Goal: Task Accomplishment & Management: Use online tool/utility

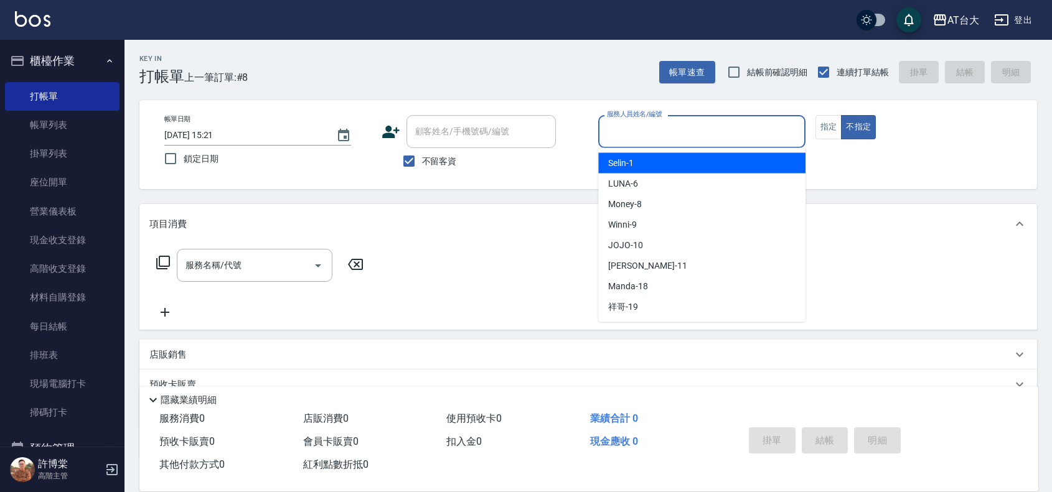
click at [649, 131] on input "服務人員姓名/編號" at bounding box center [702, 132] width 196 height 22
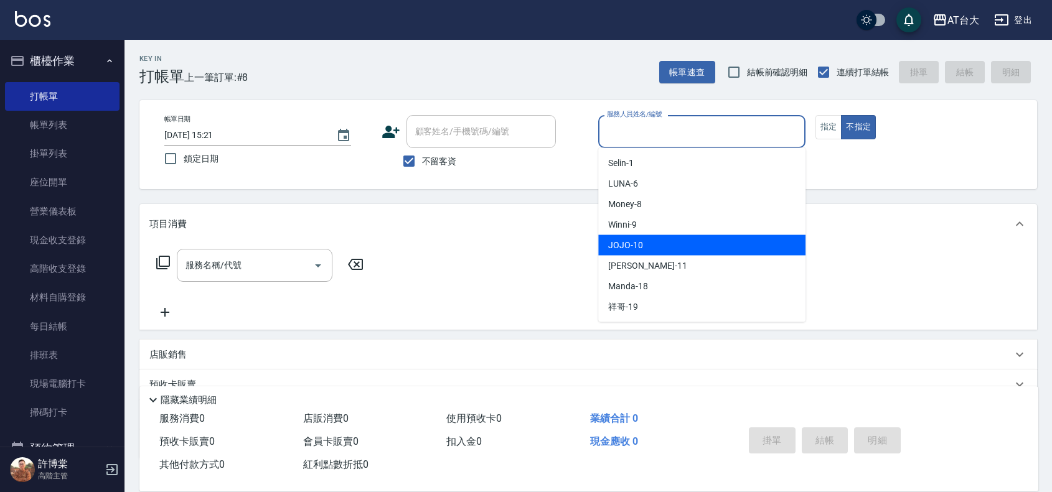
click at [698, 244] on div "JOJO -10" at bounding box center [701, 245] width 207 height 21
type input "JOJO-10"
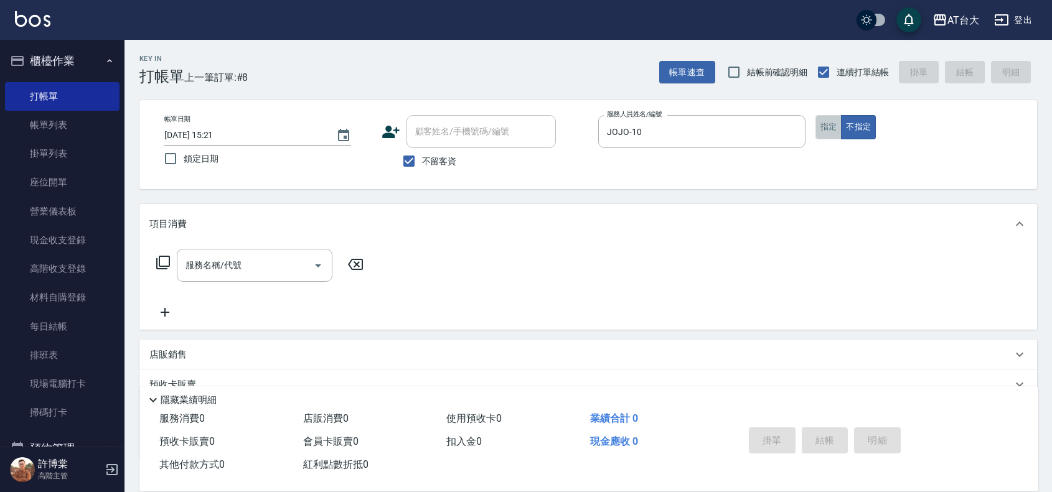
click at [823, 120] on button "指定" at bounding box center [828, 127] width 27 height 24
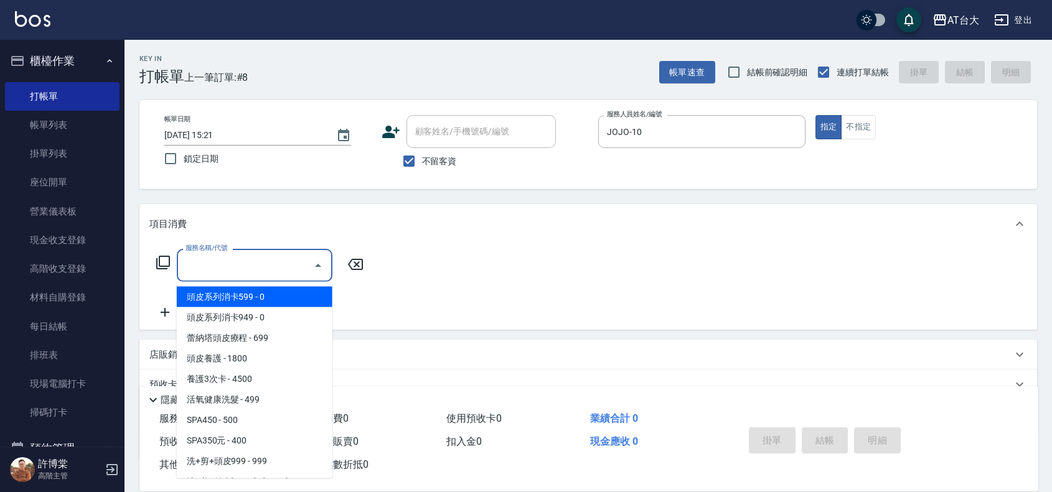
click at [281, 271] on input "服務名稱/代號" at bounding box center [245, 266] width 126 height 22
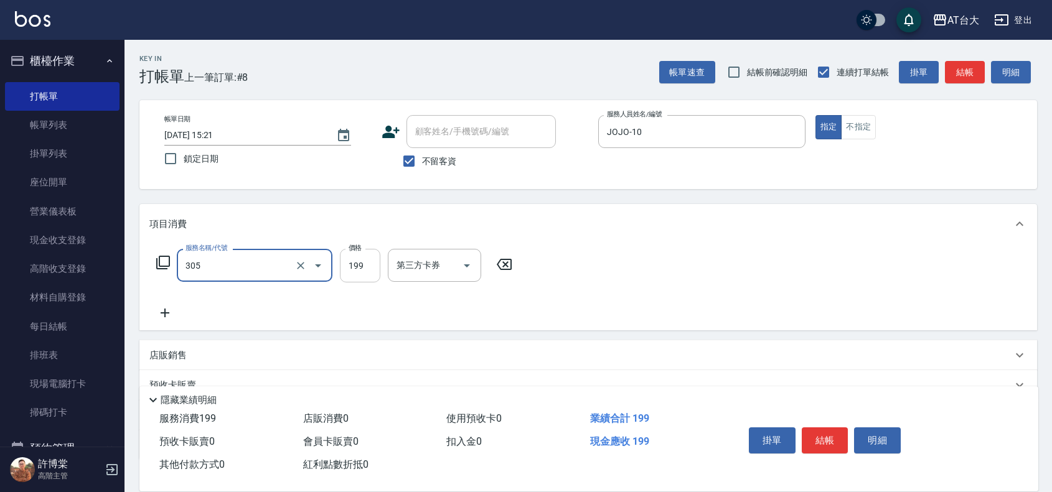
type input "剪髮(305)"
click at [362, 266] on input "199" at bounding box center [360, 266] width 40 height 34
type input "250"
click at [841, 441] on button "結帳" at bounding box center [825, 441] width 47 height 26
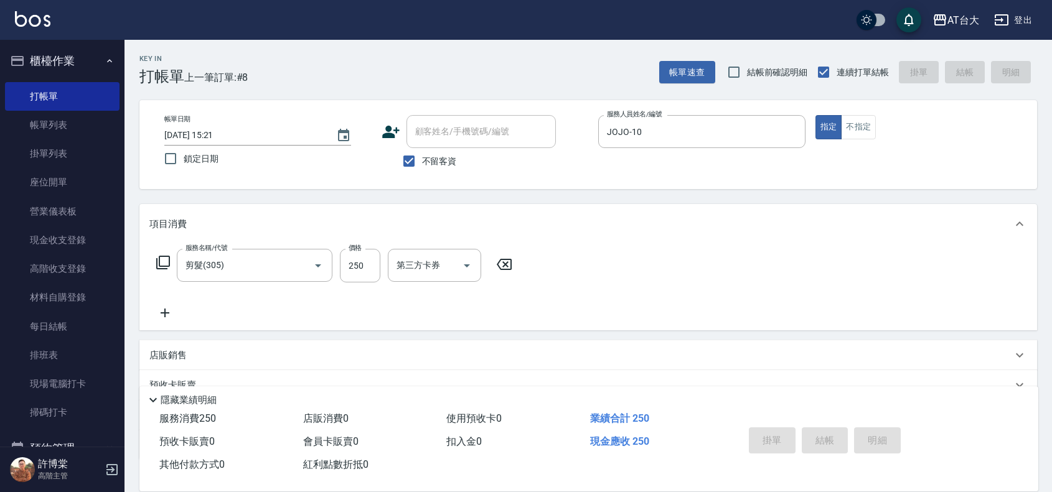
type input "2025/09/15 15:54"
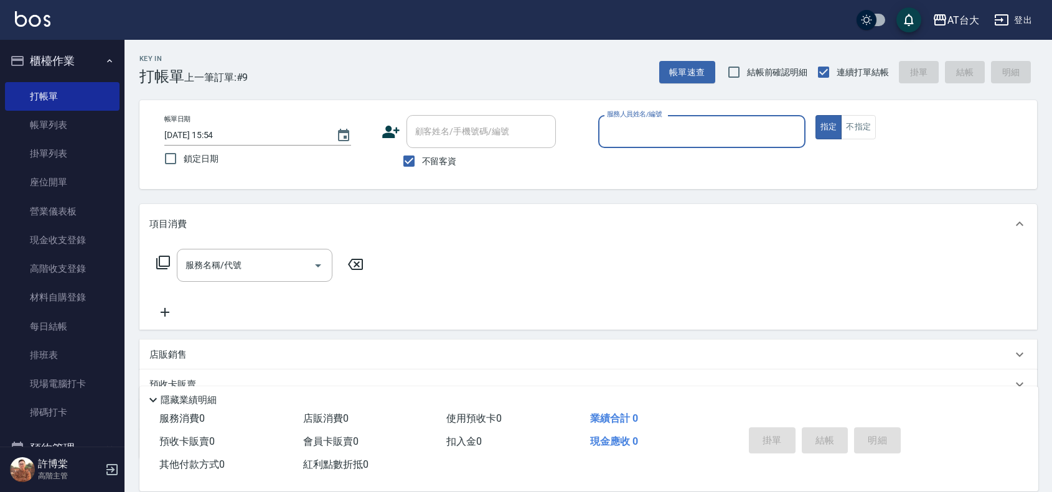
click at [604, 129] on input "服務人員姓名/編號" at bounding box center [702, 132] width 196 height 22
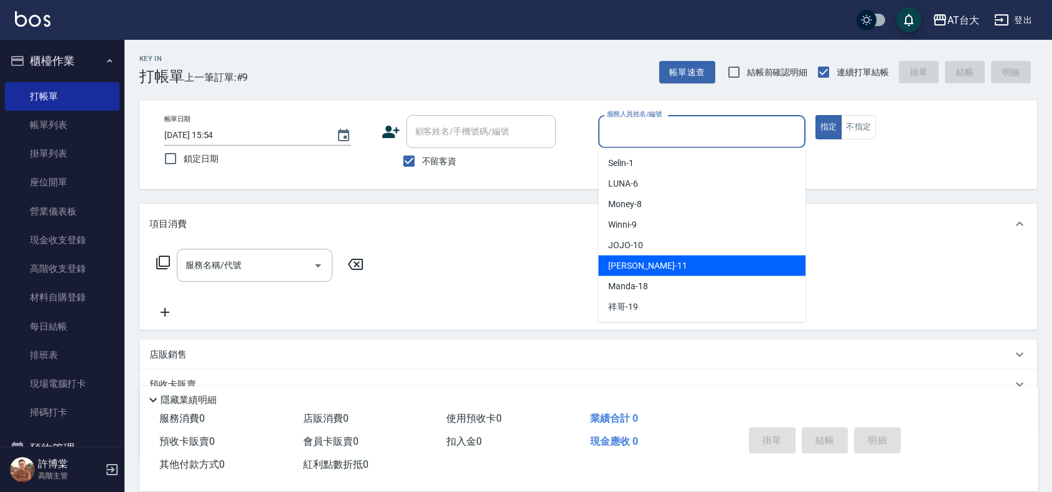
click at [661, 263] on div "[PERSON_NAME] -11" at bounding box center [701, 266] width 207 height 21
click at [650, 137] on input "[PERSON_NAME]-11" at bounding box center [692, 132] width 177 height 22
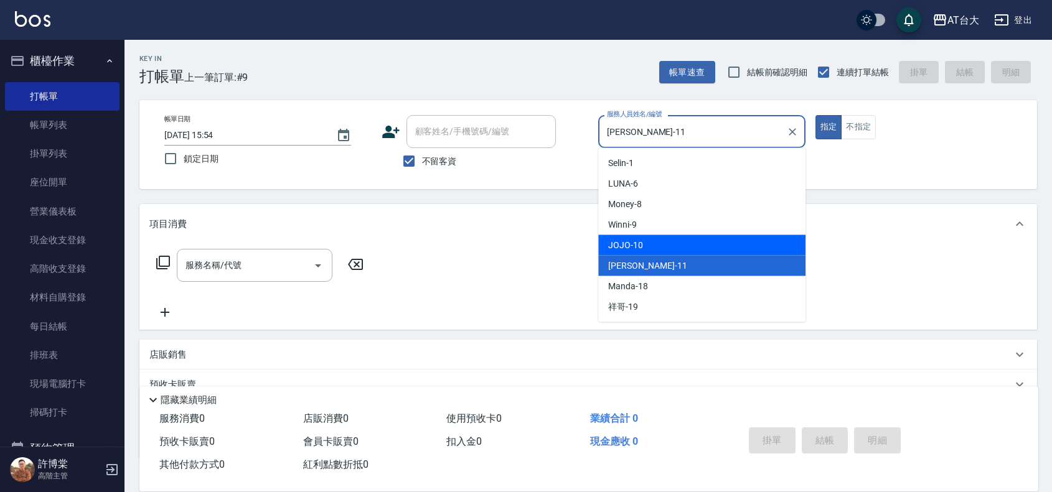
click at [654, 238] on div "JOJO -10" at bounding box center [701, 245] width 207 height 21
type input "JOJO-10"
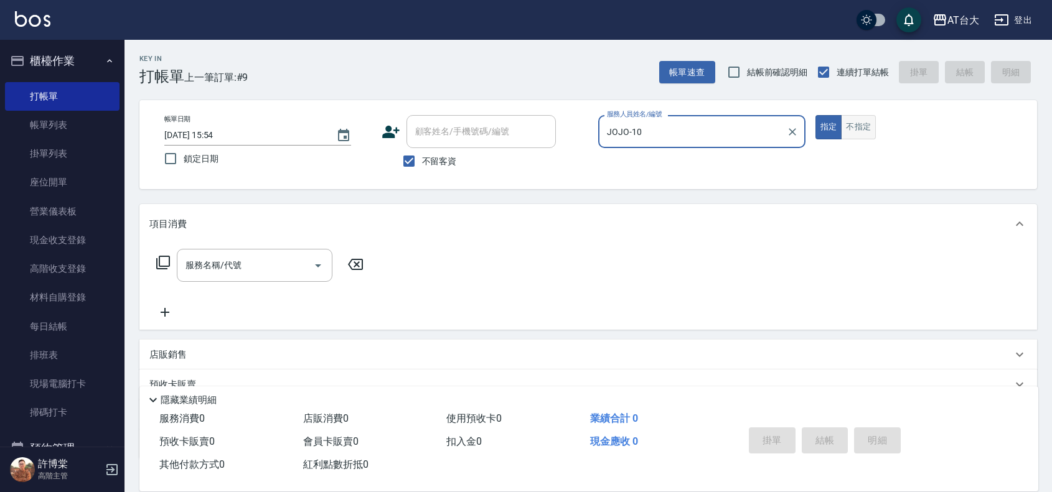
click at [853, 128] on button "不指定" at bounding box center [858, 127] width 35 height 24
click at [226, 255] on div "服務名稱/代號 服務名稱/代號" at bounding box center [255, 265] width 156 height 33
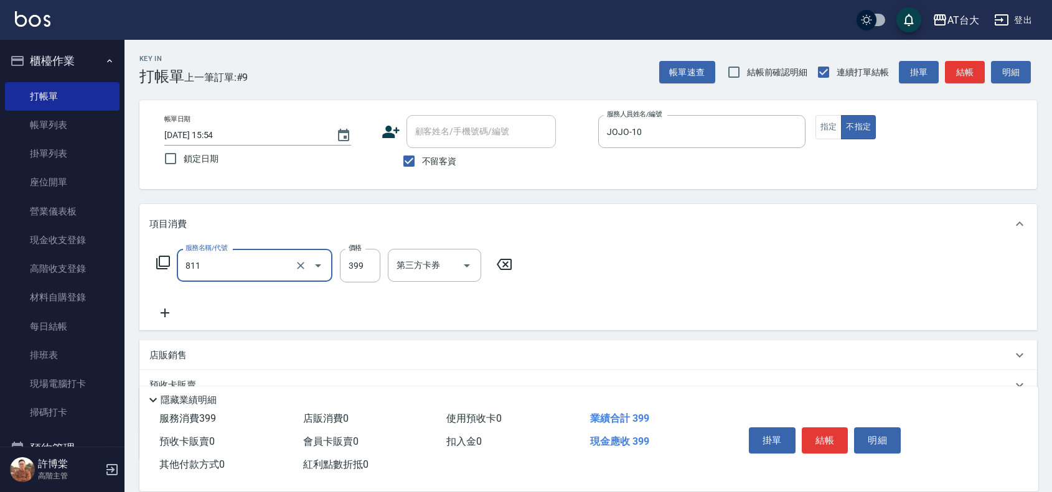
type input "洗+剪(811)"
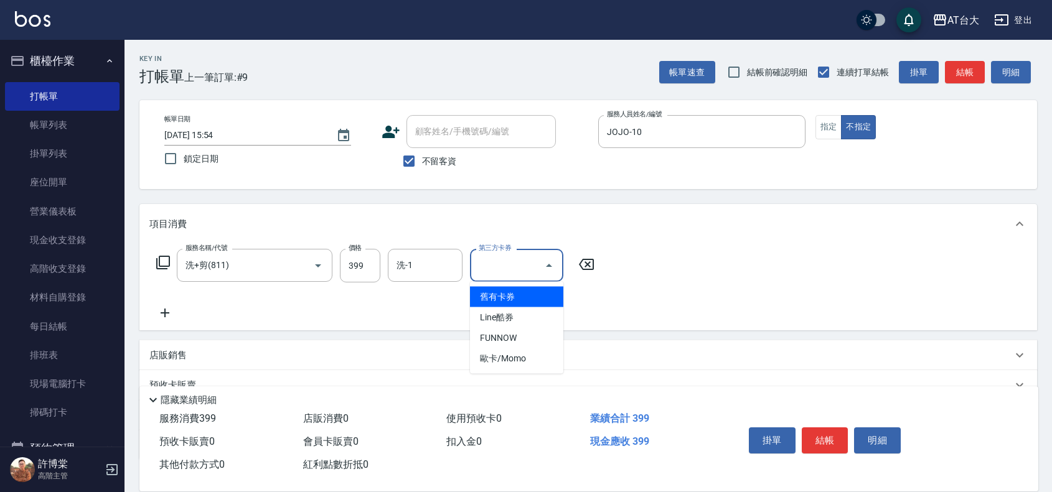
click at [493, 269] on input "第三方卡券" at bounding box center [507, 266] width 63 height 22
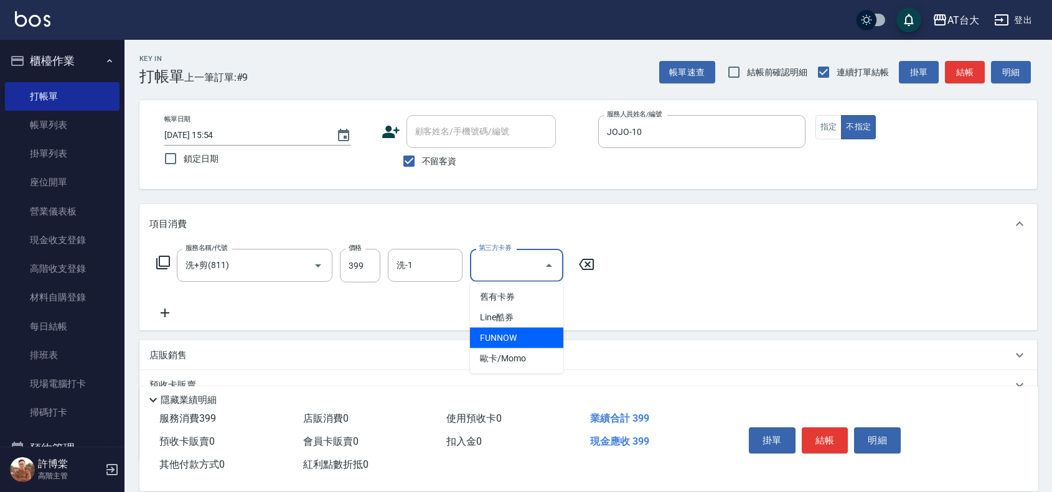
click at [507, 328] on span "FUNNOW" at bounding box center [516, 338] width 93 height 21
type input "FUNNOW"
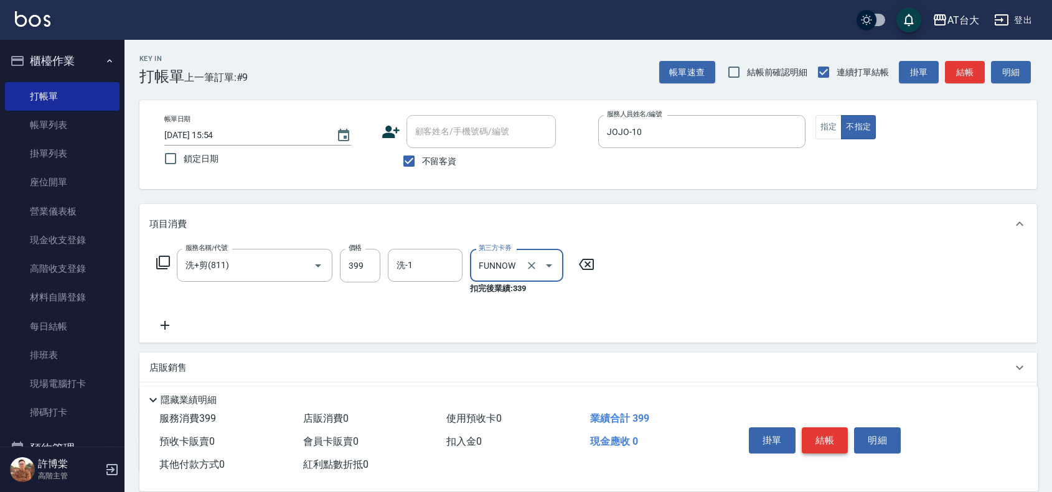
click at [823, 434] on button "結帳" at bounding box center [825, 441] width 47 height 26
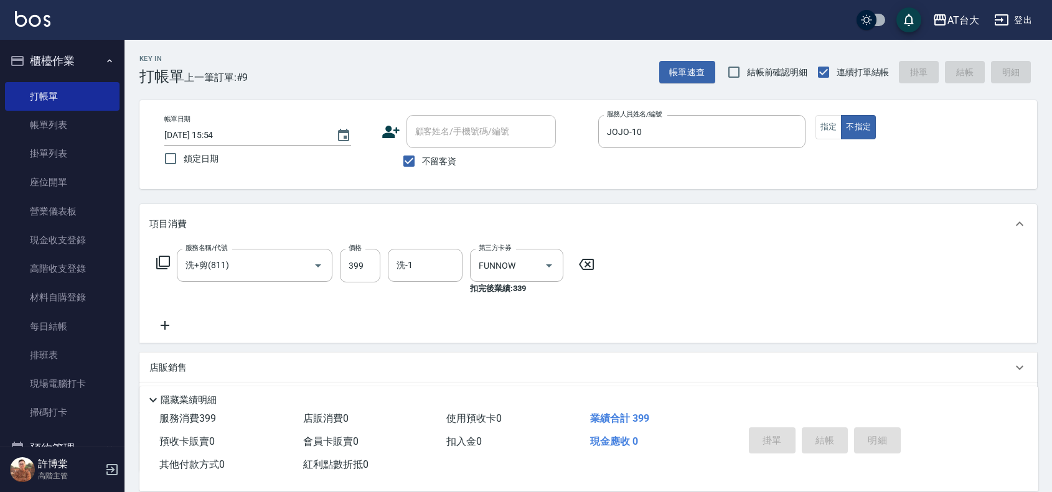
type input "2025/09/15 16:04"
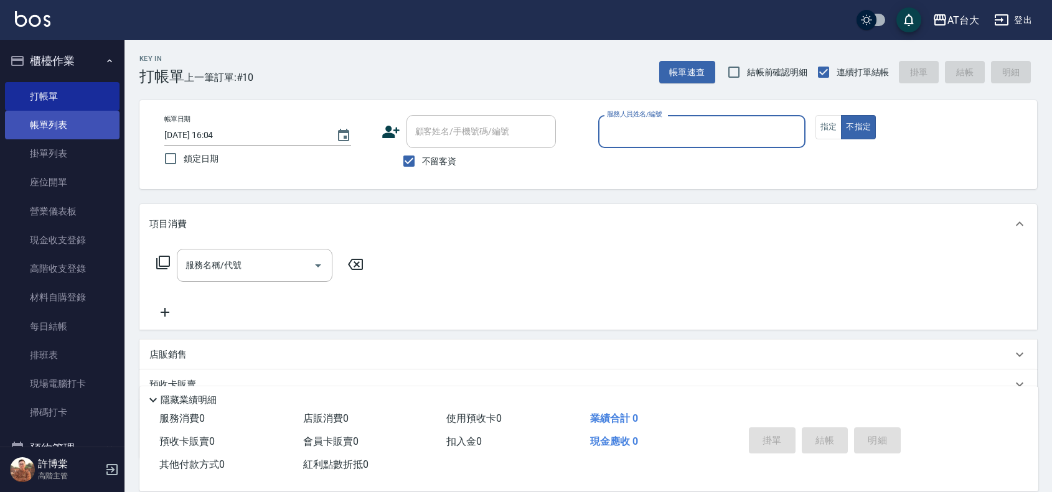
click at [30, 122] on link "帳單列表" at bounding box center [62, 125] width 115 height 29
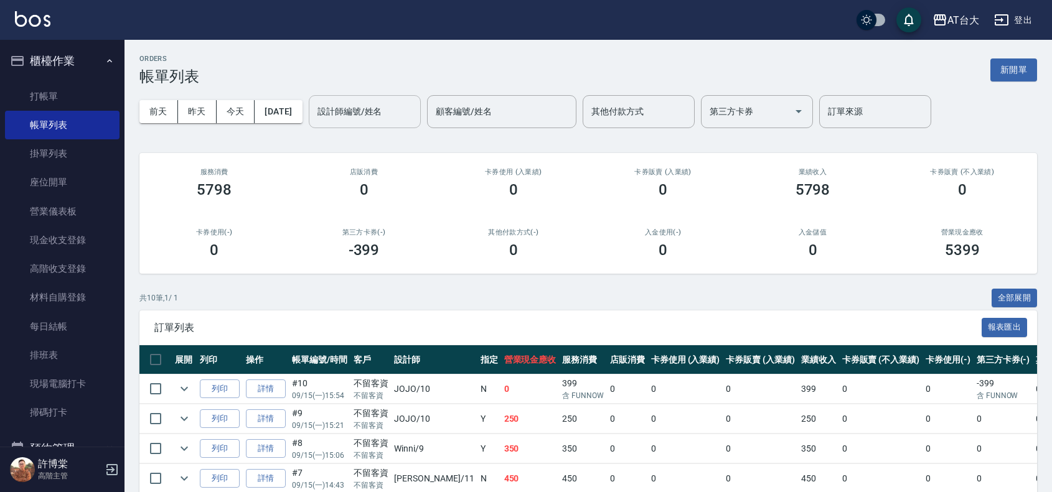
click at [396, 104] on input "設計師編號/姓名" at bounding box center [364, 112] width 101 height 22
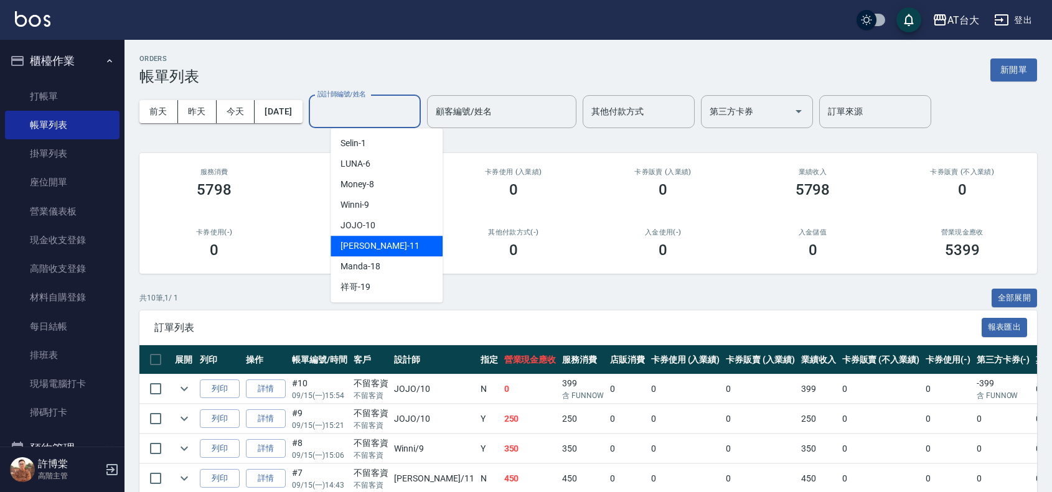
click at [403, 246] on div "[PERSON_NAME] -11" at bounding box center [386, 246] width 112 height 21
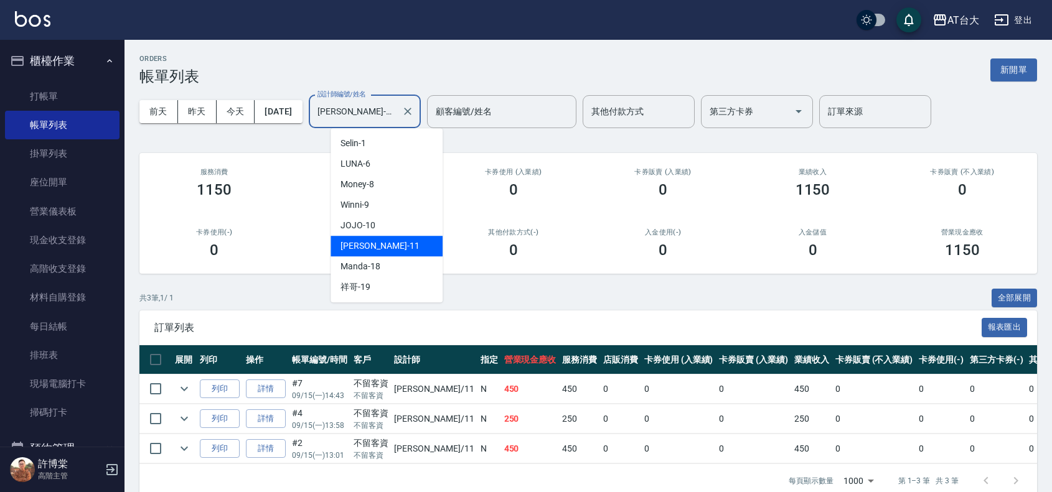
click at [396, 104] on input "[PERSON_NAME]-11" at bounding box center [355, 112] width 82 height 22
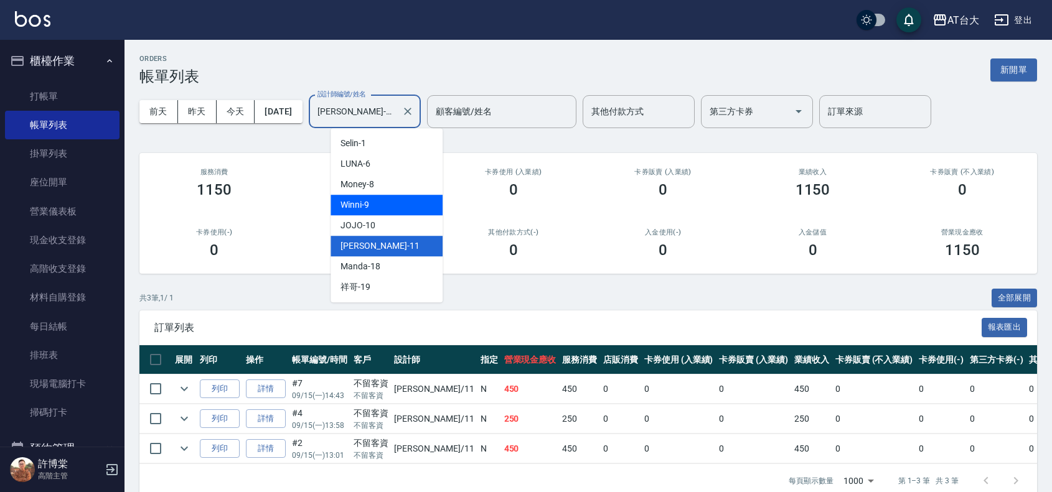
click at [385, 205] on div "Winni -9" at bounding box center [386, 205] width 112 height 21
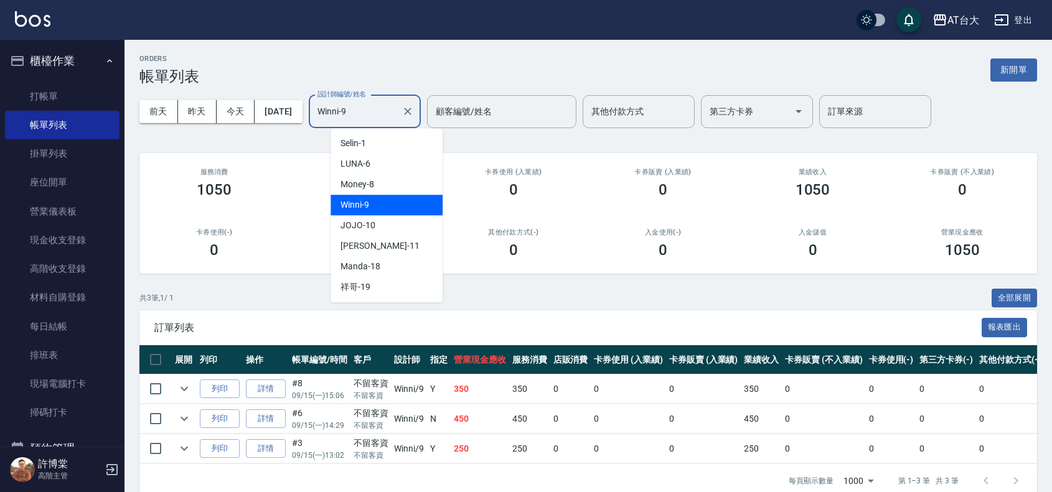
click at [386, 114] on input "Winni-9" at bounding box center [355, 112] width 82 height 22
click at [391, 224] on div "JOJO -10" at bounding box center [386, 225] width 112 height 21
type input "JOJO-10"
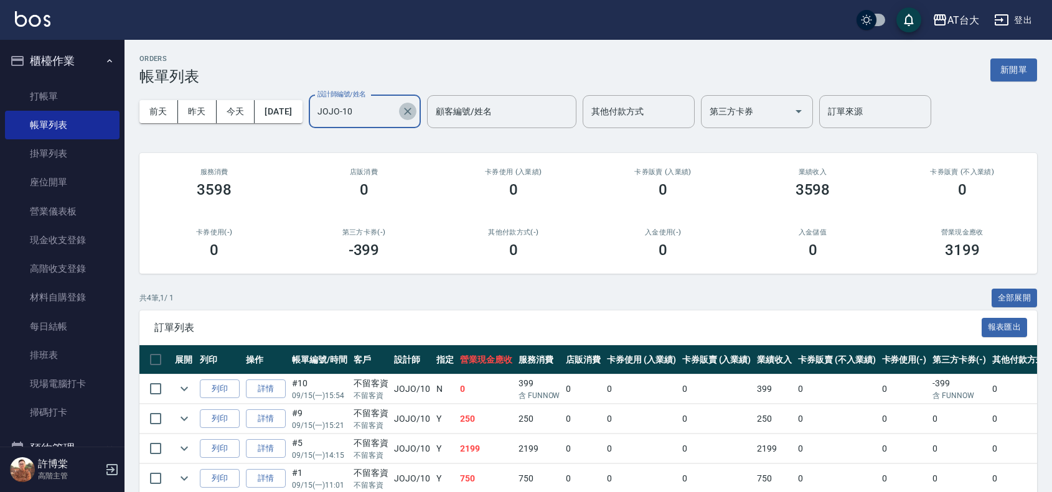
click at [414, 113] on icon "Clear" at bounding box center [407, 111] width 12 height 12
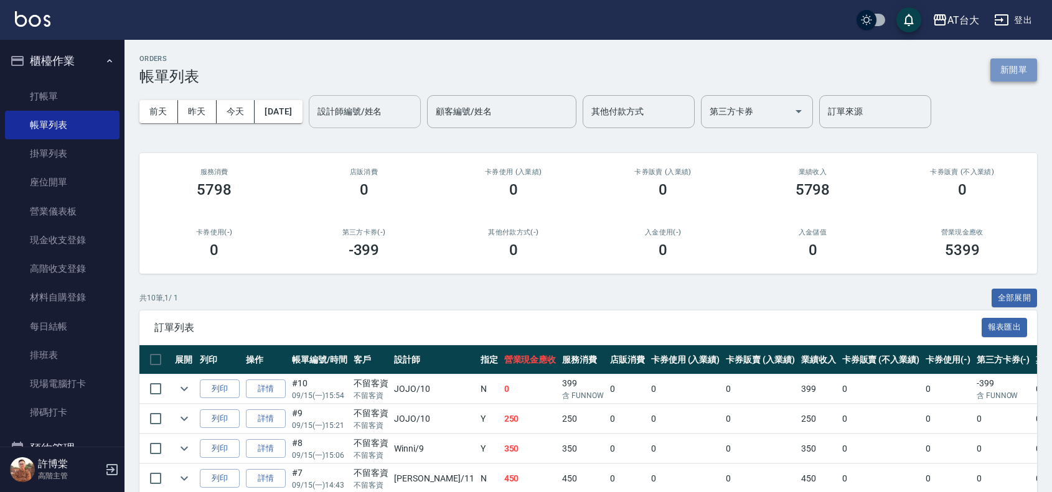
click at [1016, 66] on button "新開單" at bounding box center [1013, 70] width 47 height 23
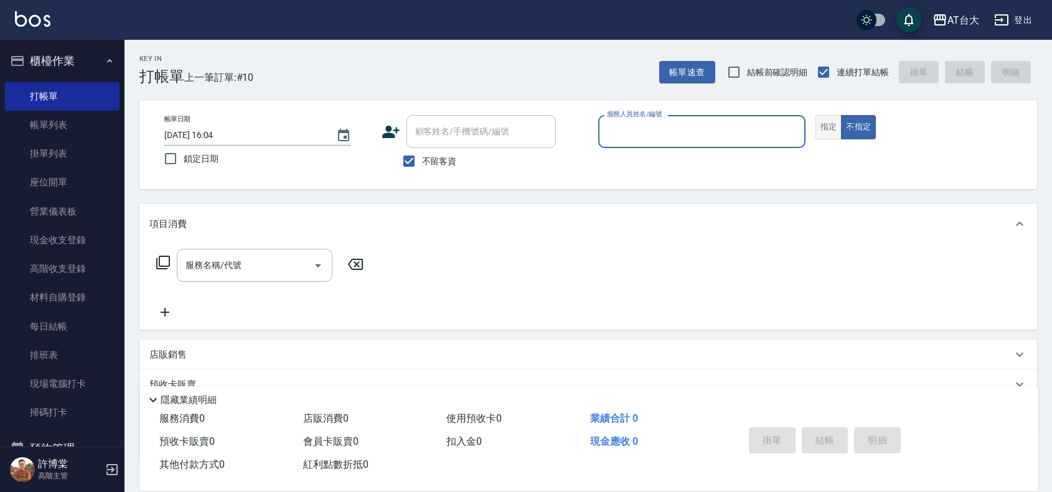
click at [833, 129] on button "指定" at bounding box center [828, 127] width 27 height 24
click at [722, 134] on input "服務人員姓名/編號" at bounding box center [702, 132] width 196 height 22
type input "605"
click at [815, 115] on button "指定" at bounding box center [828, 127] width 27 height 24
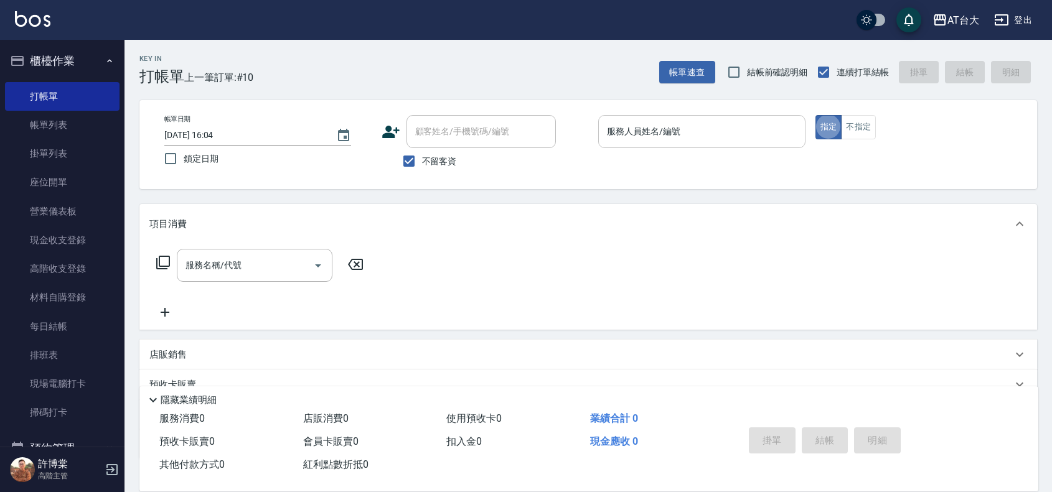
type button "true"
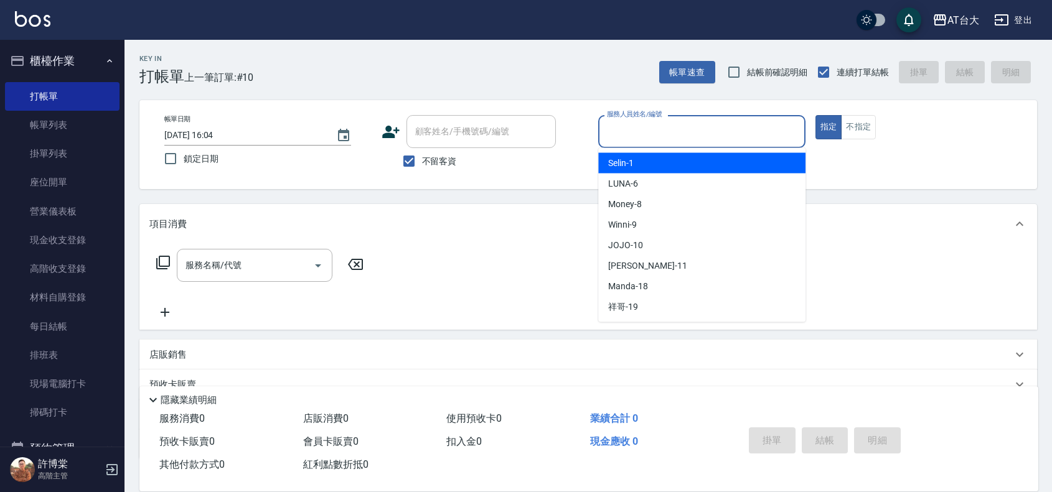
click at [722, 134] on input "服務人員姓名/編號" at bounding box center [702, 132] width 196 height 22
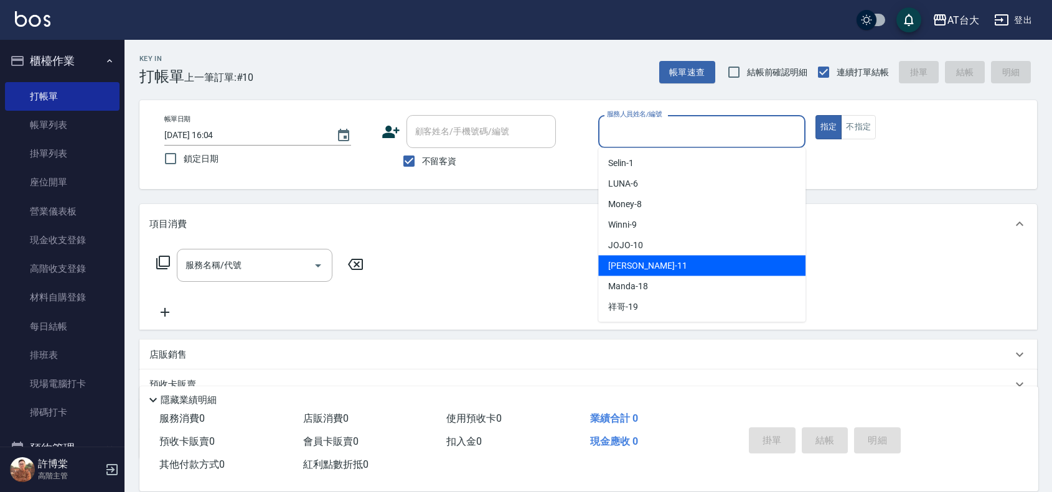
click at [651, 268] on div "[PERSON_NAME] -11" at bounding box center [701, 266] width 207 height 21
type input "[PERSON_NAME]-11"
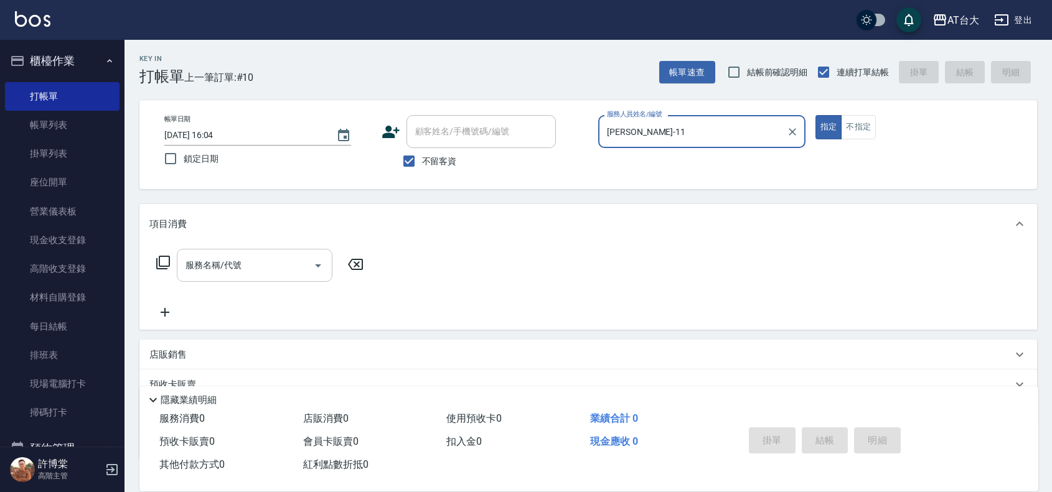
click at [238, 258] on input "服務名稱/代號" at bounding box center [245, 266] width 126 height 22
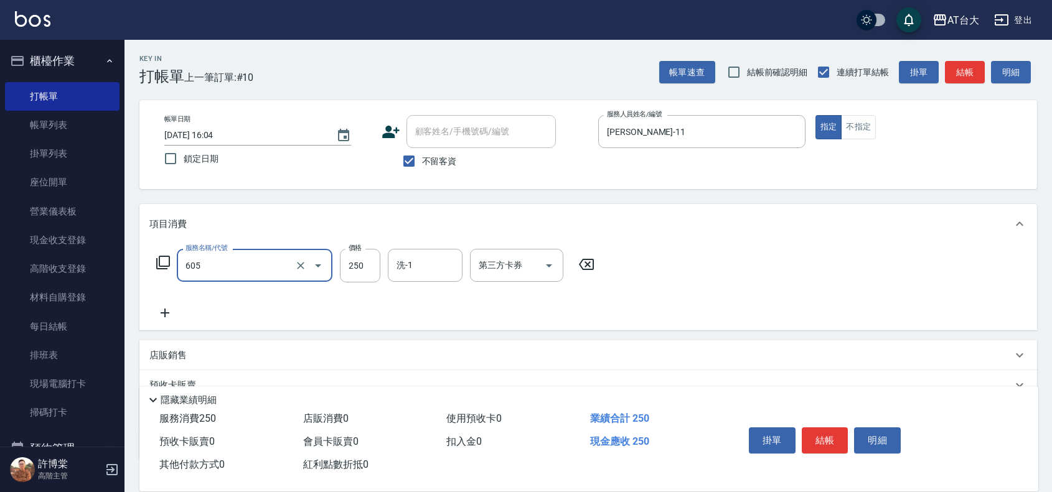
type input "洗髮 (女)(605)"
click at [838, 443] on button "結帳" at bounding box center [825, 441] width 47 height 26
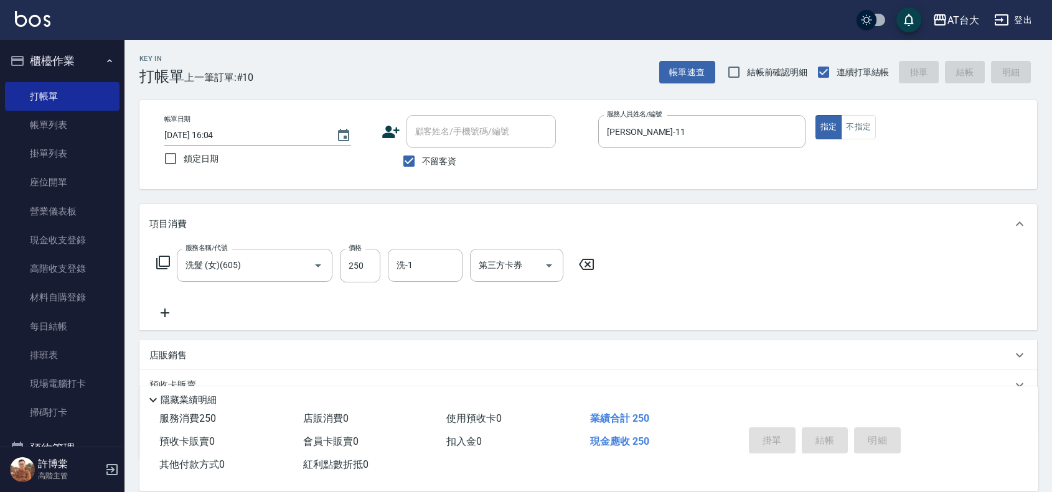
type input "2025/09/15 16:34"
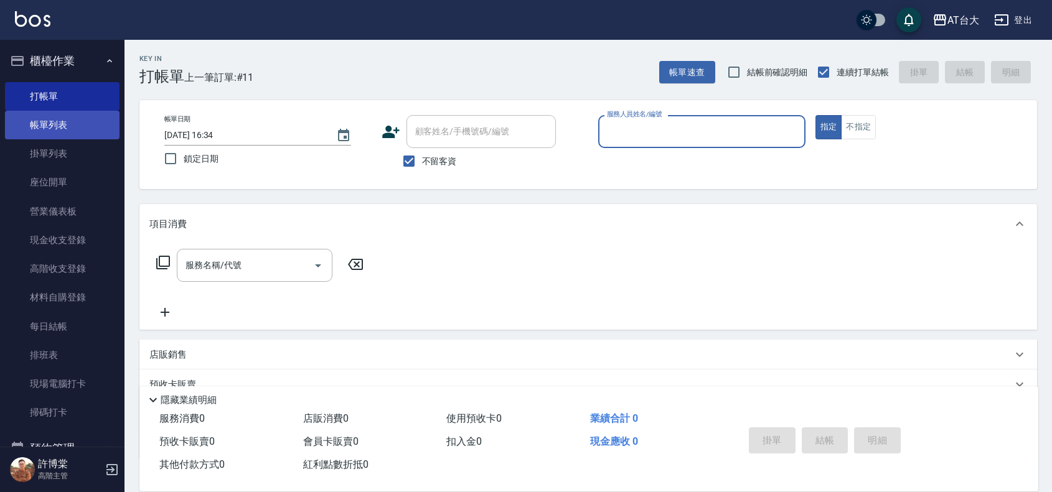
click at [49, 126] on link "帳單列表" at bounding box center [62, 125] width 115 height 29
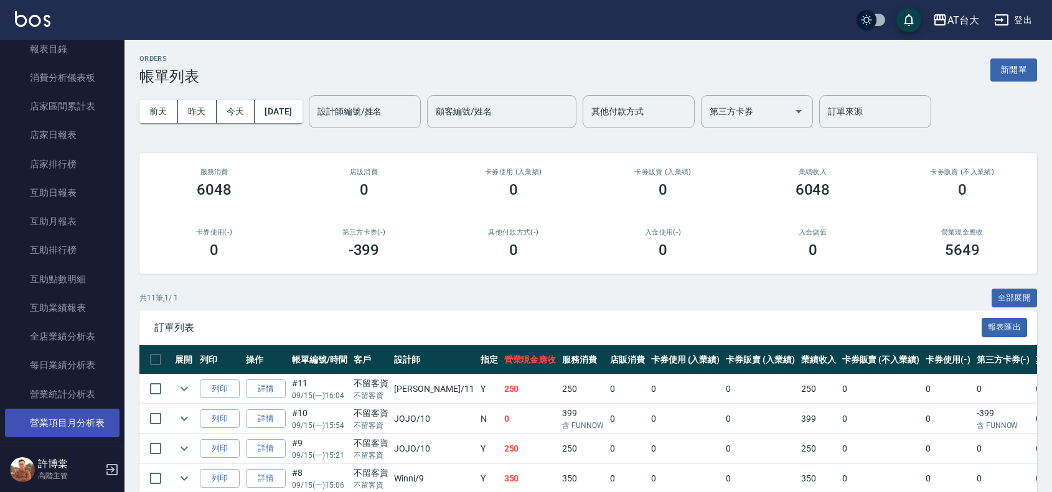
scroll to position [545, 0]
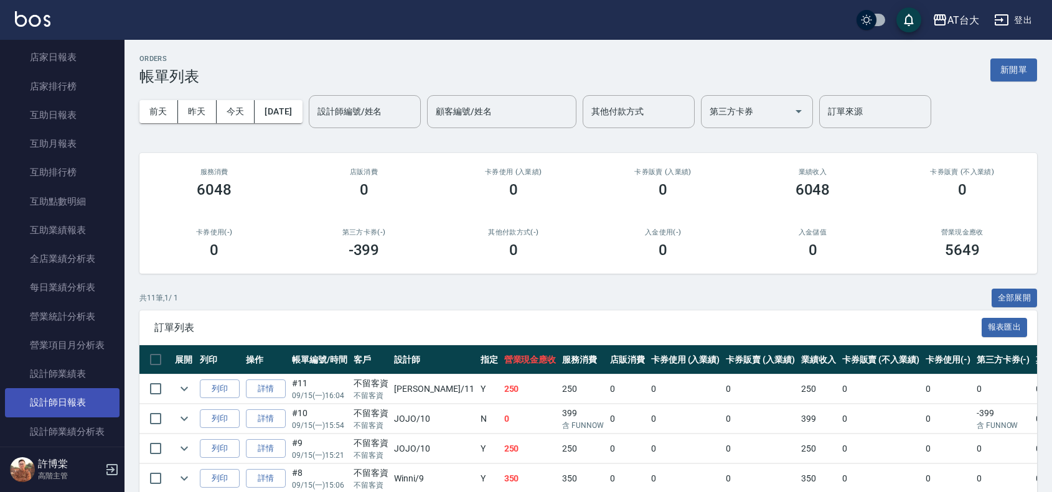
click at [100, 399] on link "設計師日報表" at bounding box center [62, 402] width 115 height 29
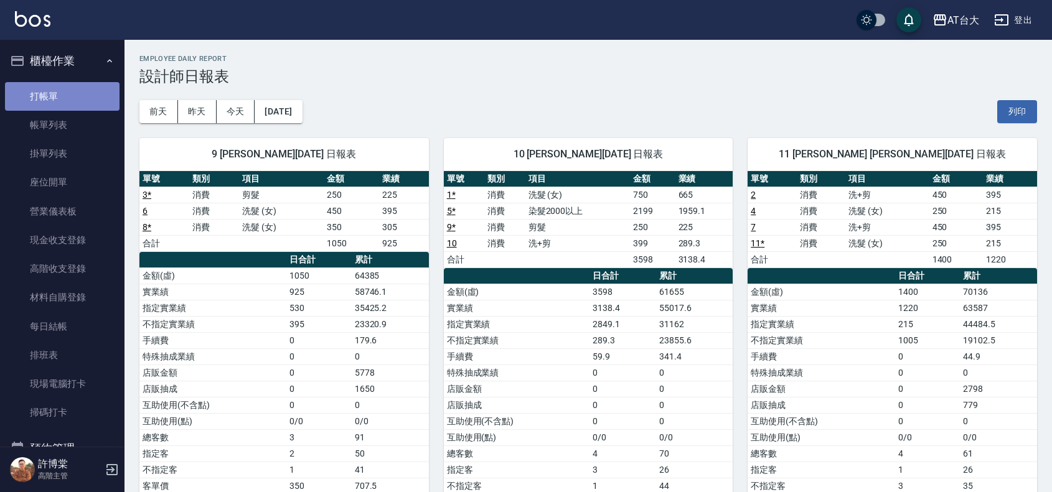
click at [63, 101] on link "打帳單" at bounding box center [62, 96] width 115 height 29
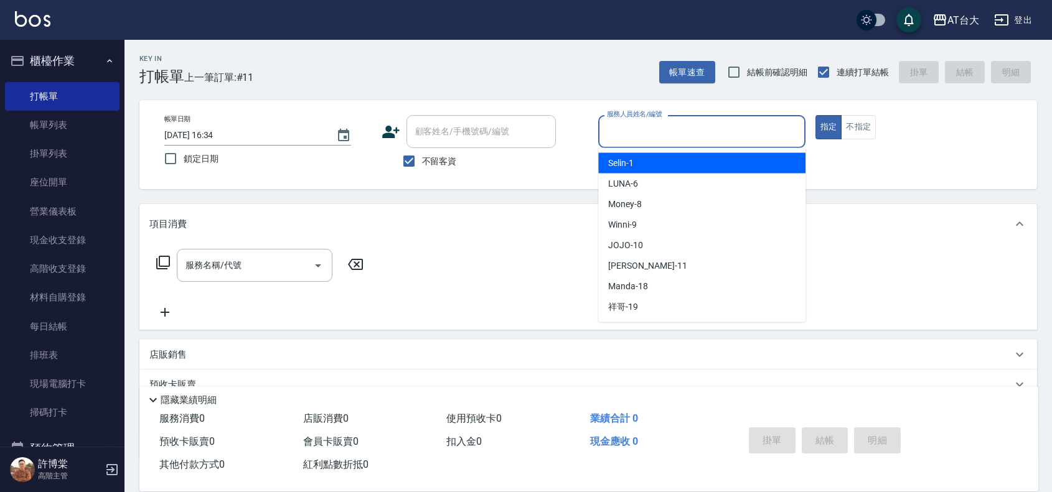
click at [669, 135] on input "服務人員姓名/編號" at bounding box center [702, 132] width 196 height 22
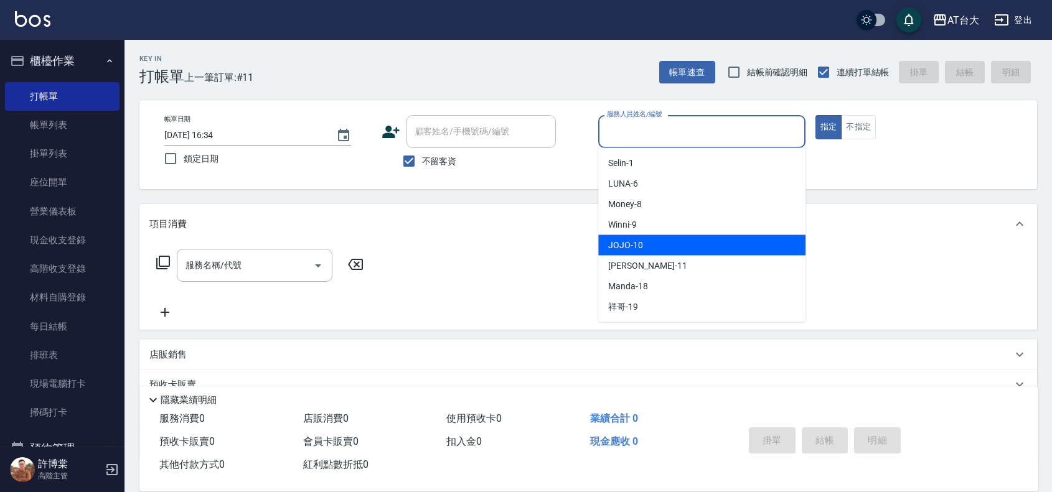
click at [719, 223] on div "Winni -9" at bounding box center [701, 225] width 207 height 21
type input "Winni-9"
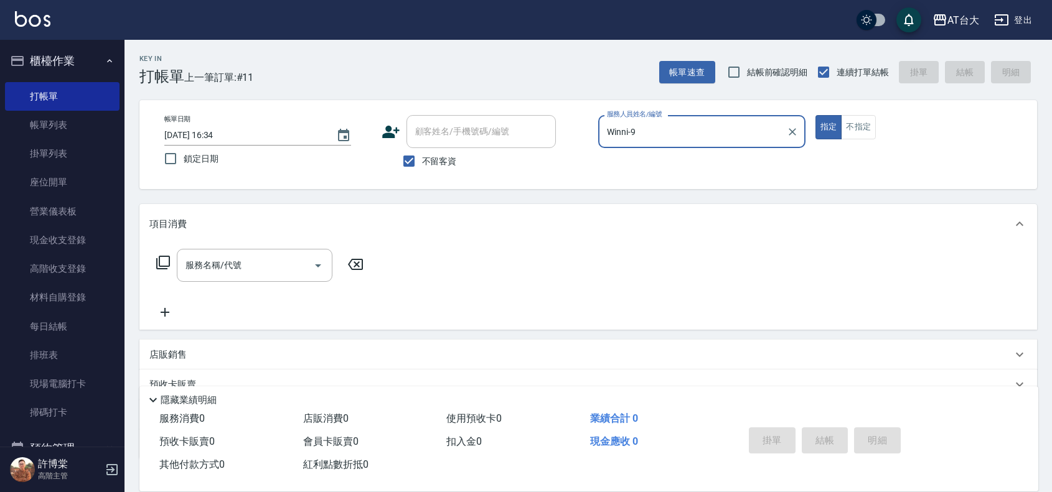
click at [204, 268] on input "服務名稱/代號" at bounding box center [245, 266] width 126 height 22
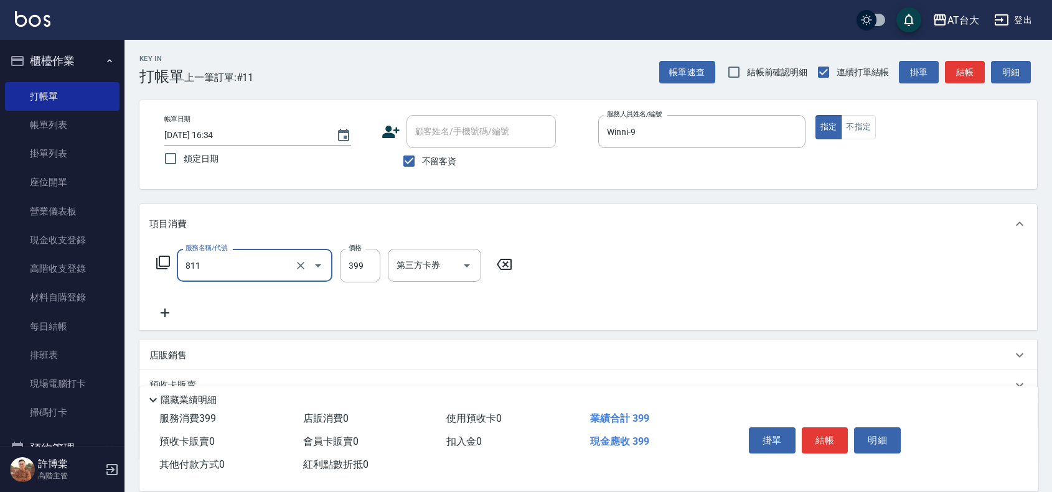
type input "洗+剪(811)"
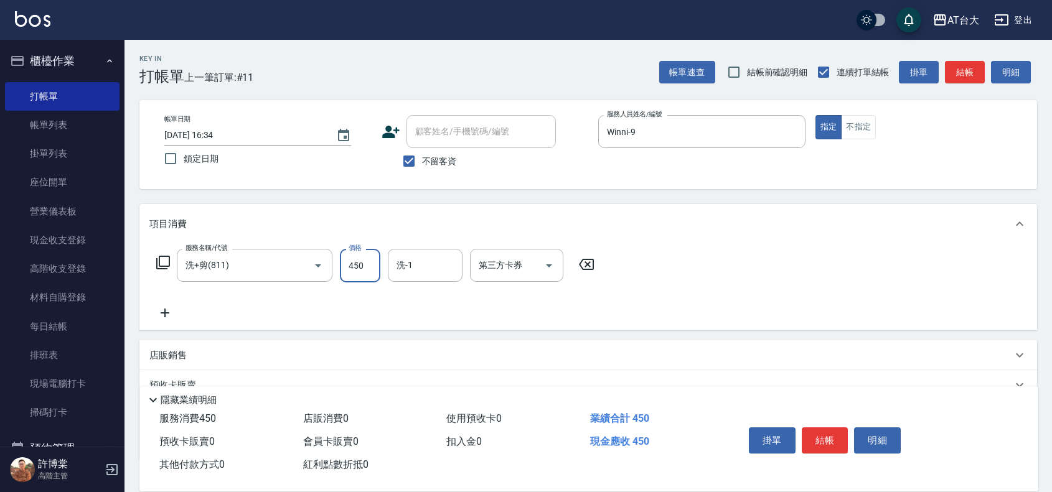
type input "450"
click at [309, 354] on div "店販銷售" at bounding box center [580, 355] width 863 height 13
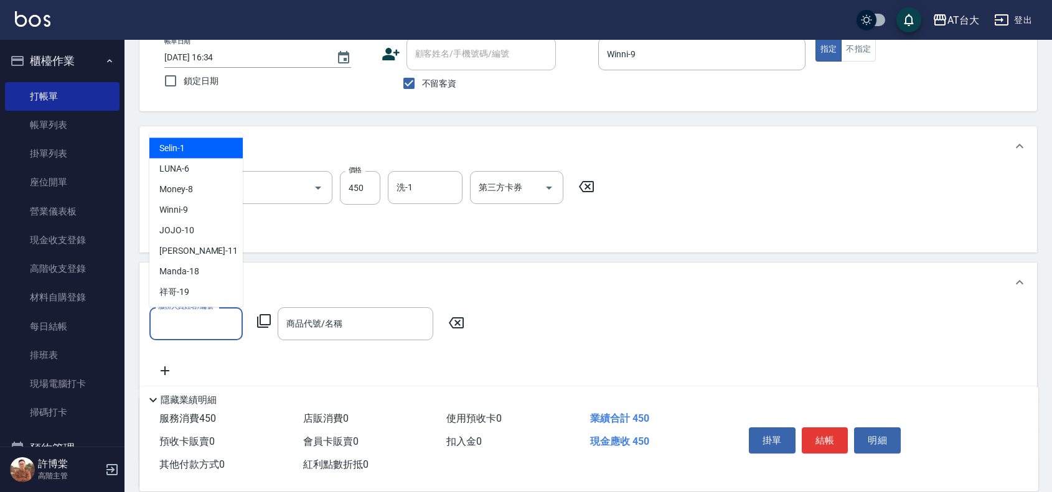
click at [202, 313] on input "服務人員姓名/編號" at bounding box center [196, 324] width 82 height 22
click at [198, 204] on div "Winni -9" at bounding box center [195, 210] width 93 height 21
type input "Winni-9"
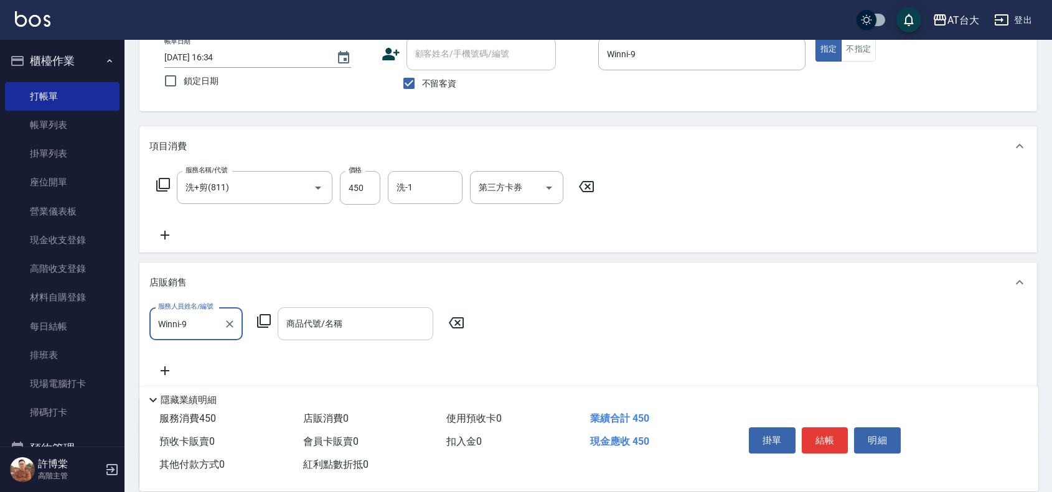
click at [304, 326] on div "商品代號/名稱 商品代號/名稱" at bounding box center [356, 323] width 156 height 33
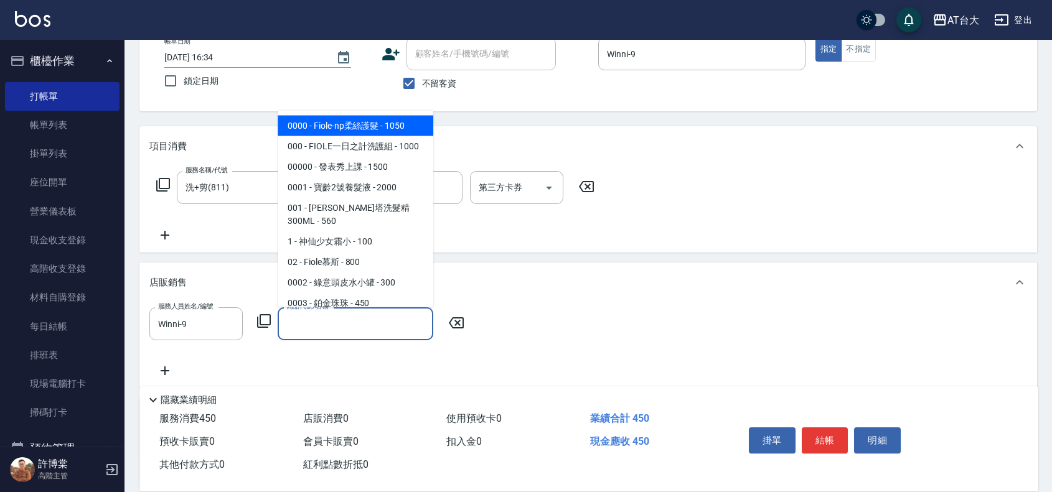
click at [271, 321] on icon at bounding box center [263, 321] width 15 height 15
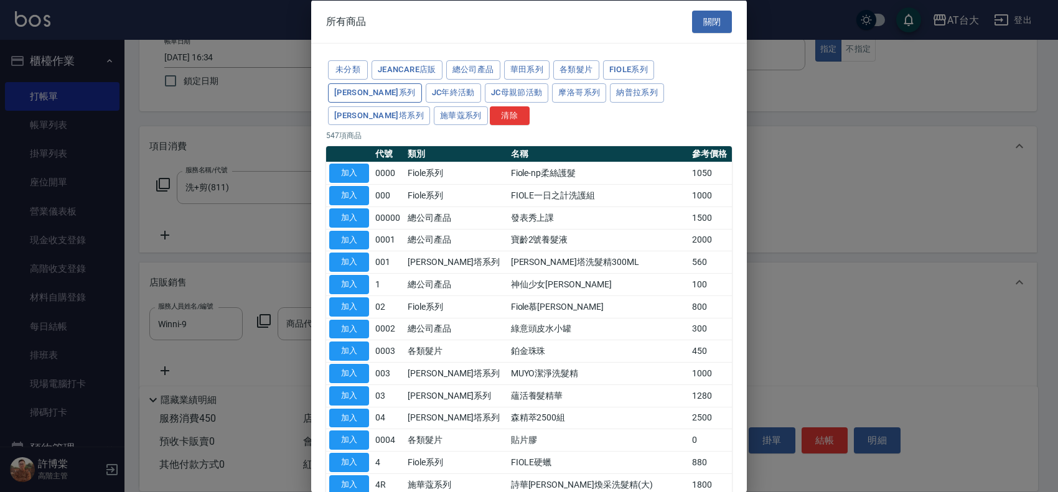
click at [422, 83] on button "荷琇系列" at bounding box center [375, 92] width 94 height 19
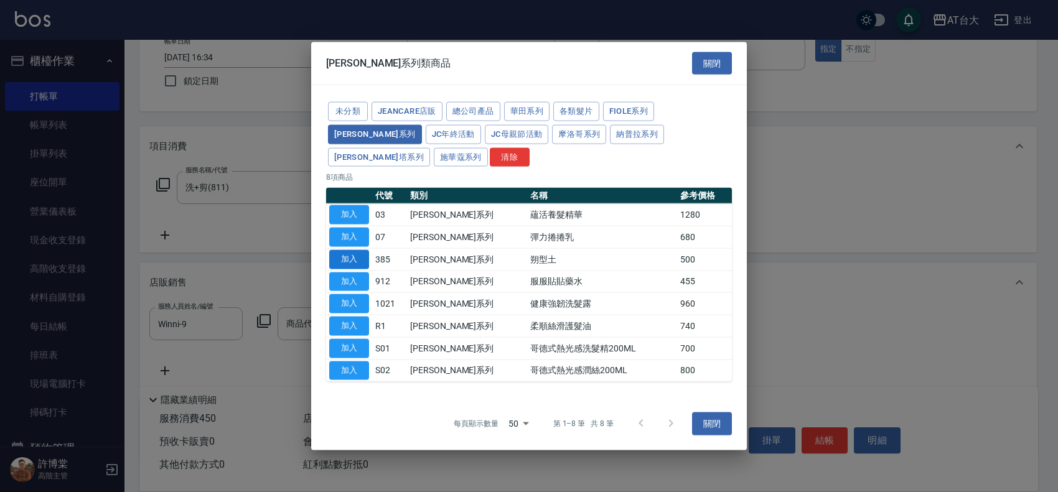
click at [344, 250] on button "加入" at bounding box center [349, 259] width 40 height 19
type input "朔型土"
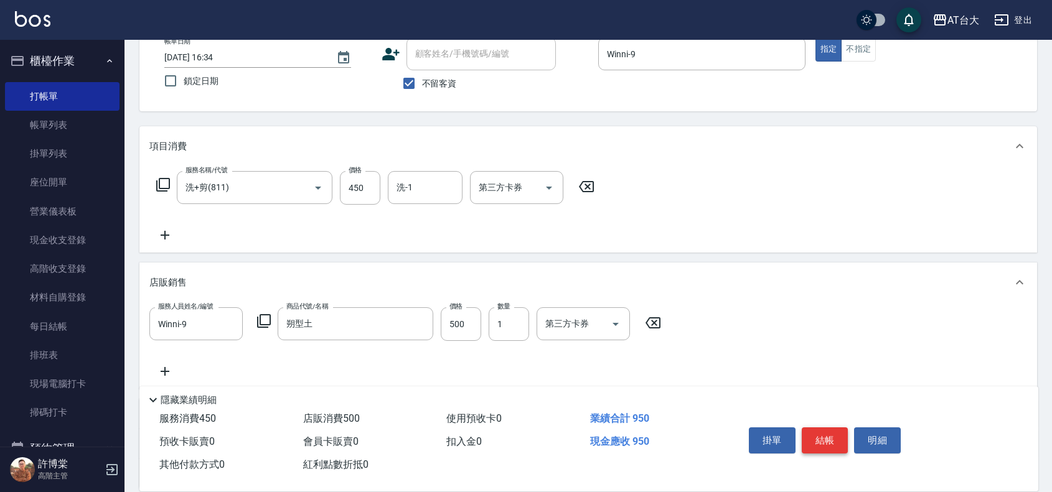
click at [834, 431] on button "結帳" at bounding box center [825, 441] width 47 height 26
type input "2025/09/15 16:43"
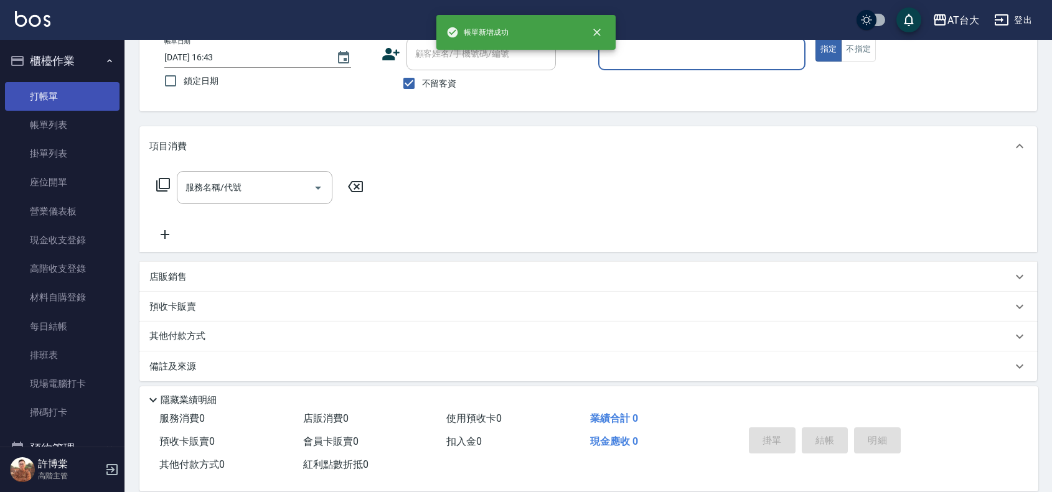
drag, startPoint x: 38, startPoint y: 129, endPoint x: 57, endPoint y: 86, distance: 47.4
click at [38, 129] on link "帳單列表" at bounding box center [62, 125] width 115 height 29
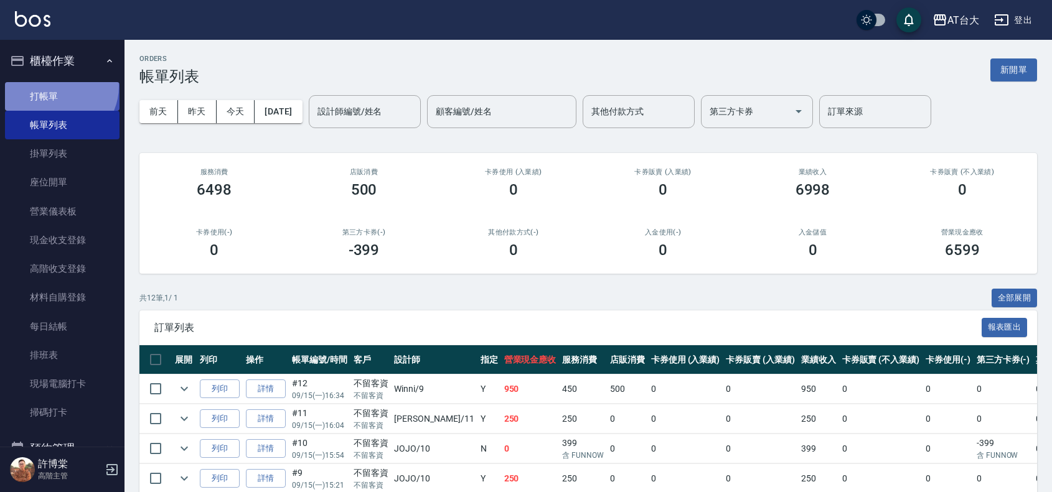
click at [57, 86] on link "打帳單" at bounding box center [62, 96] width 115 height 29
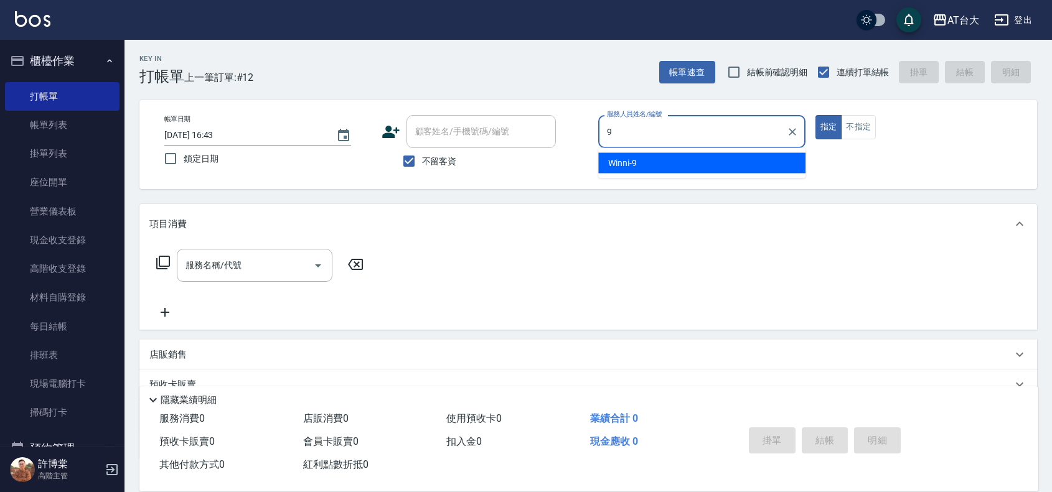
type input "Winni-9"
type button "true"
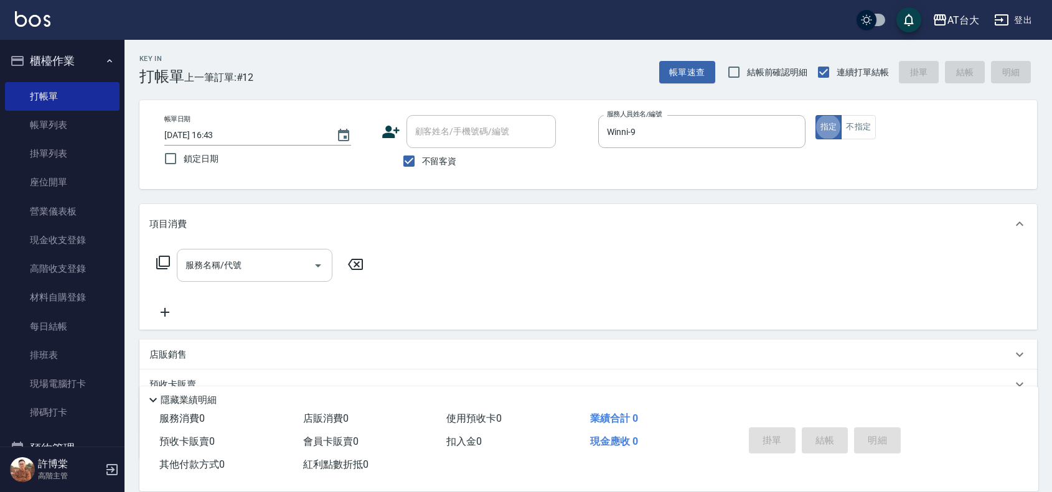
click at [196, 271] on input "服務名稱/代號" at bounding box center [245, 266] width 126 height 22
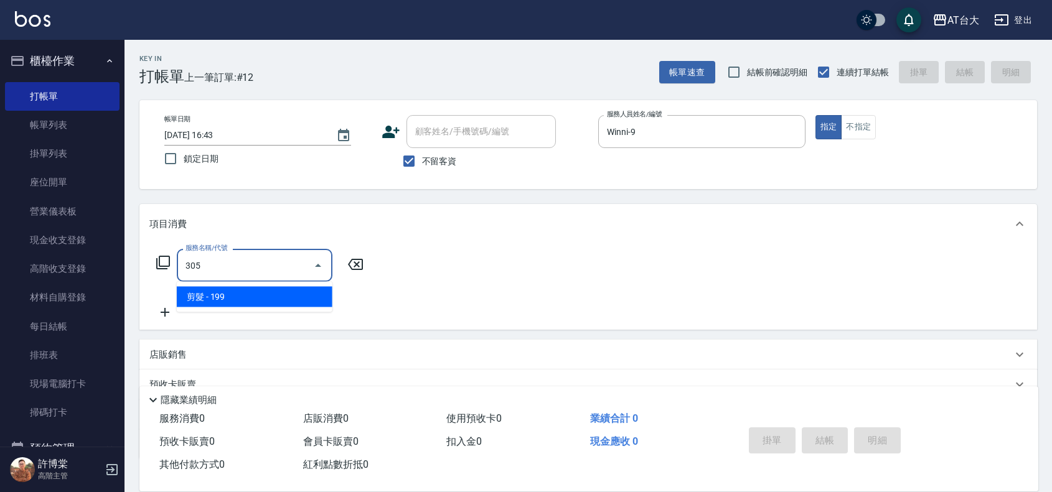
type input "剪髮(305)"
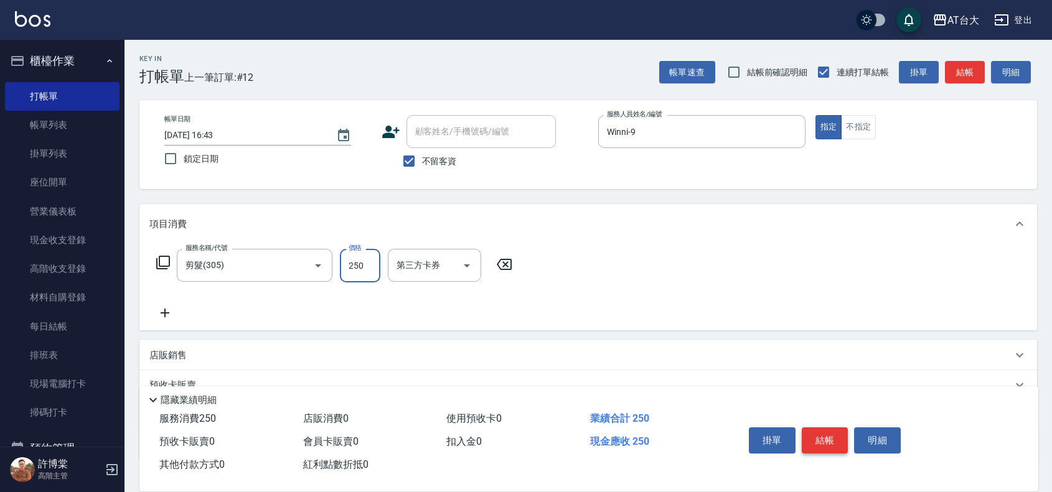
type input "250"
click at [823, 428] on button "結帳" at bounding box center [825, 441] width 47 height 26
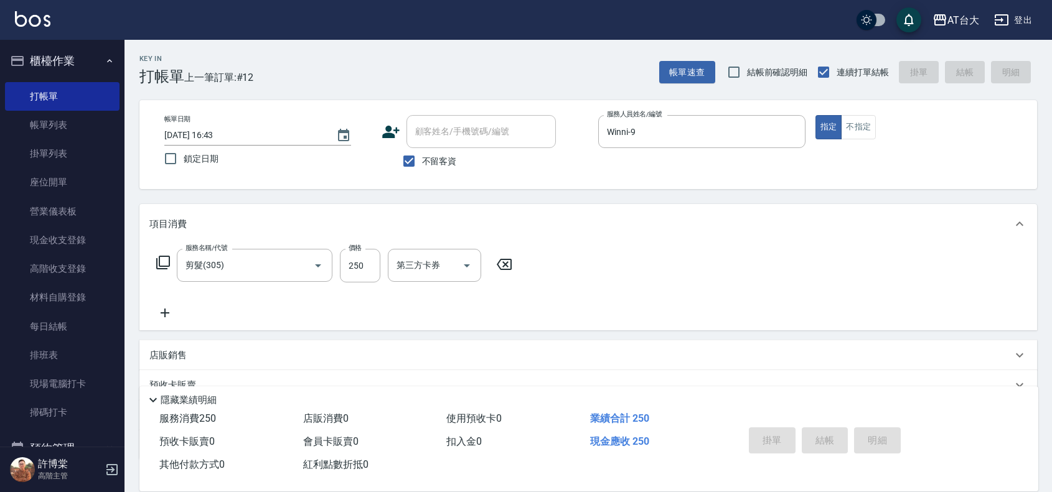
type input "2025/09/15 17:15"
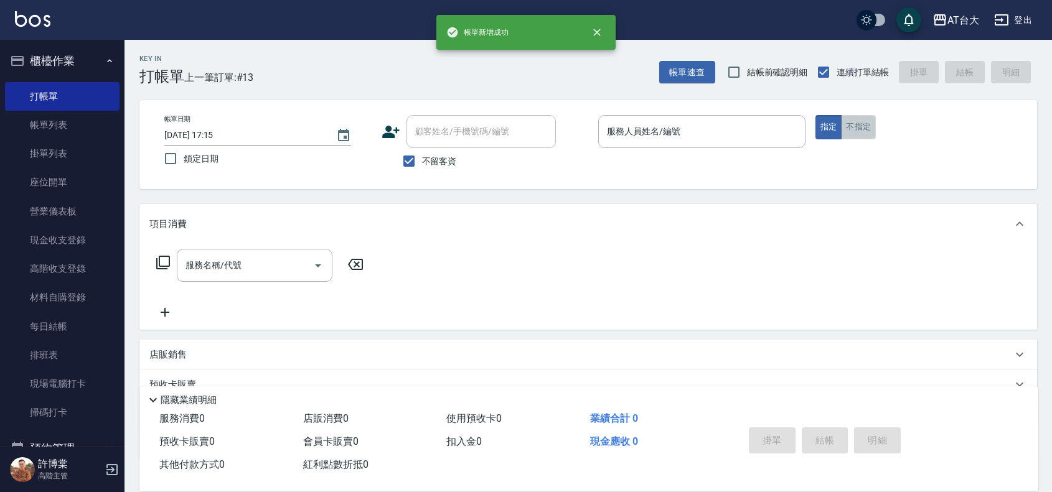
click at [874, 121] on button "不指定" at bounding box center [858, 127] width 35 height 24
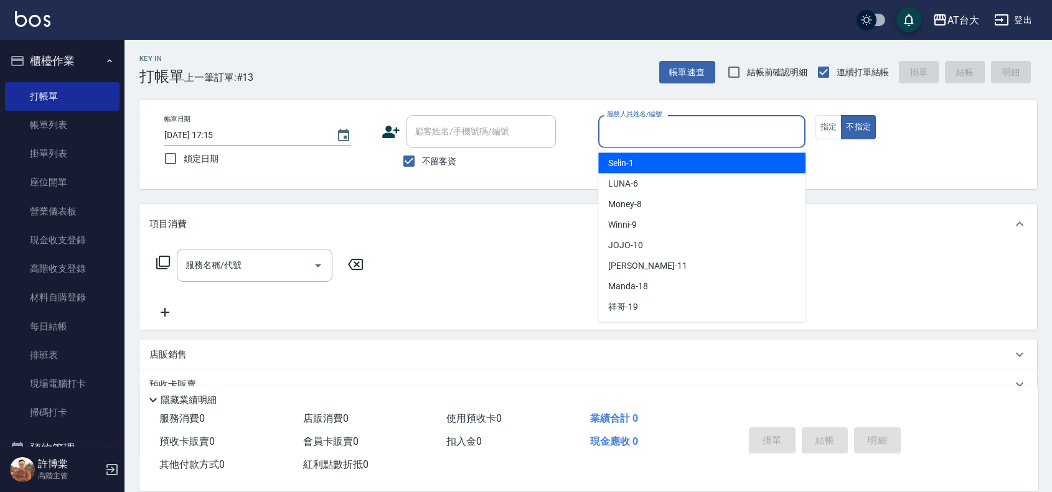
click at [663, 140] on input "服務人員姓名/編號" at bounding box center [702, 132] width 196 height 22
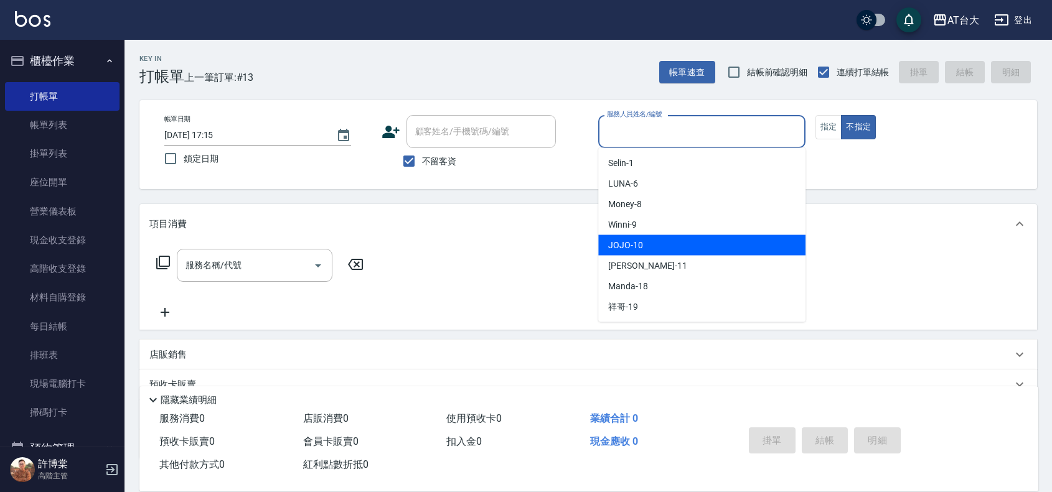
click at [651, 251] on div "JOJO -10" at bounding box center [701, 245] width 207 height 21
type input "JOJO-10"
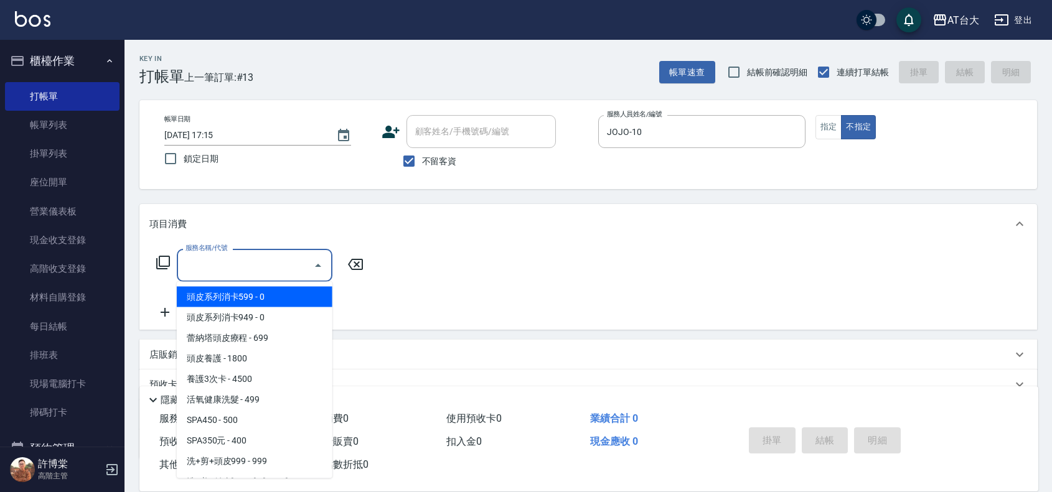
click at [197, 262] on input "服務名稱/代號" at bounding box center [245, 266] width 126 height 22
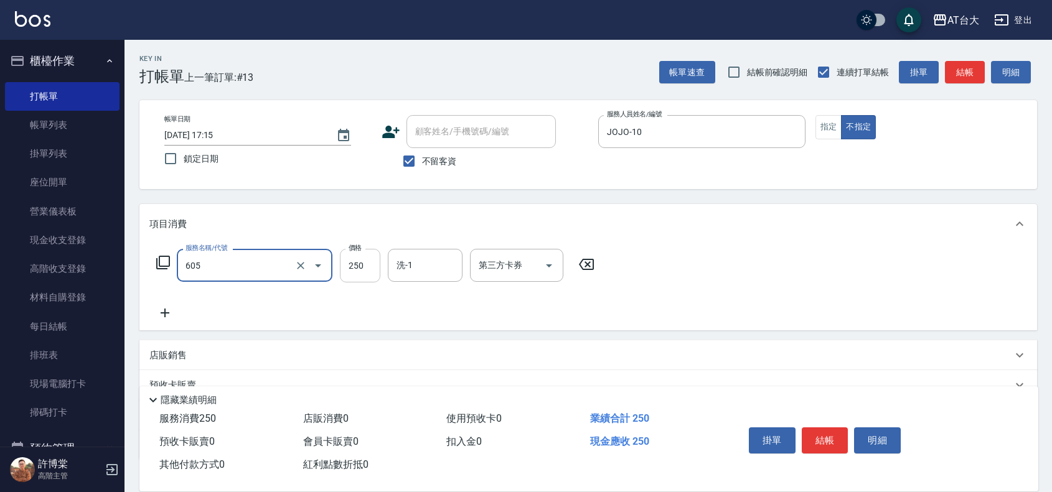
type input "洗髮 (女)(605)"
click at [373, 275] on input "250" at bounding box center [360, 266] width 40 height 34
type input "399"
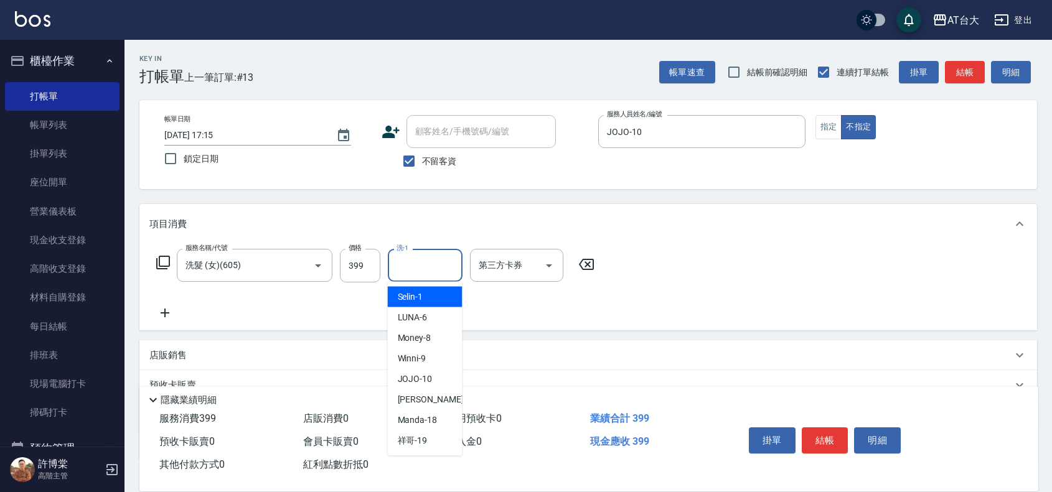
click at [428, 260] on input "洗-1" at bounding box center [424, 266] width 63 height 22
click at [517, 260] on input "第三方卡券" at bounding box center [507, 266] width 63 height 22
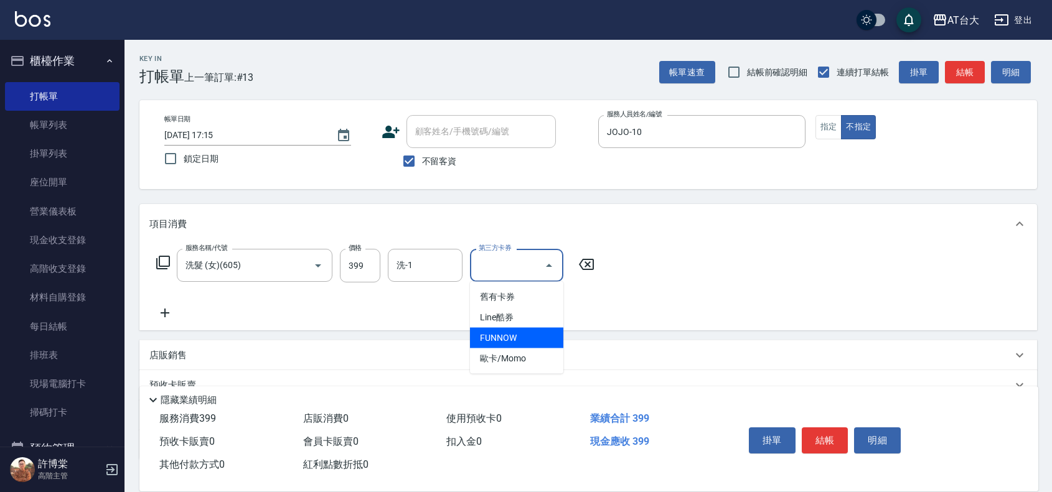
click at [504, 341] on span "FUNNOW" at bounding box center [516, 338] width 93 height 21
type input "FUNNOW"
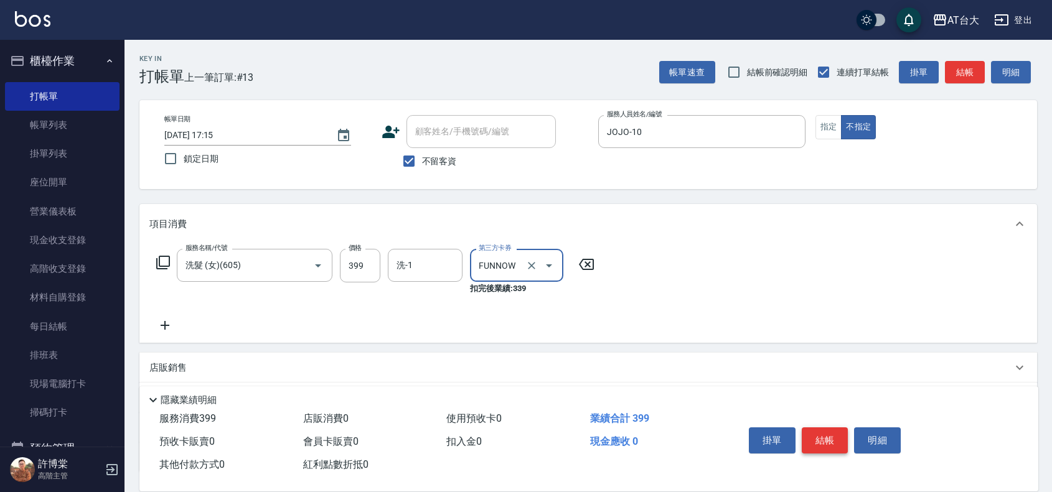
click at [833, 443] on button "結帳" at bounding box center [825, 441] width 47 height 26
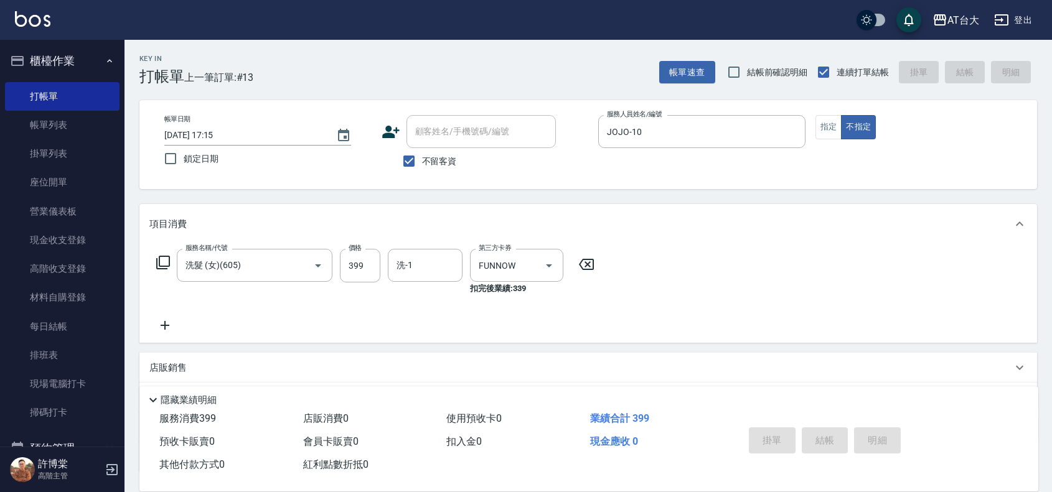
type input "2025/09/15 17:26"
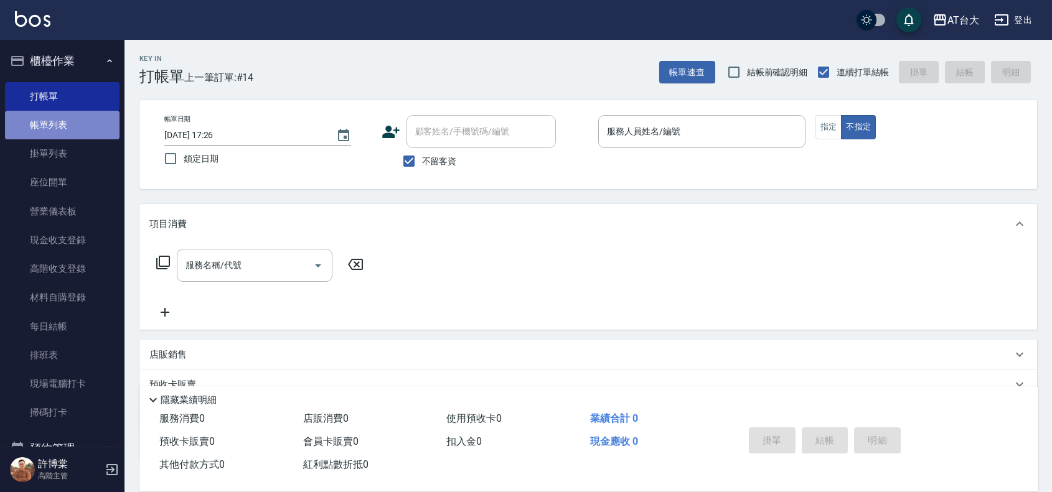
click at [84, 111] on link "帳單列表" at bounding box center [62, 125] width 115 height 29
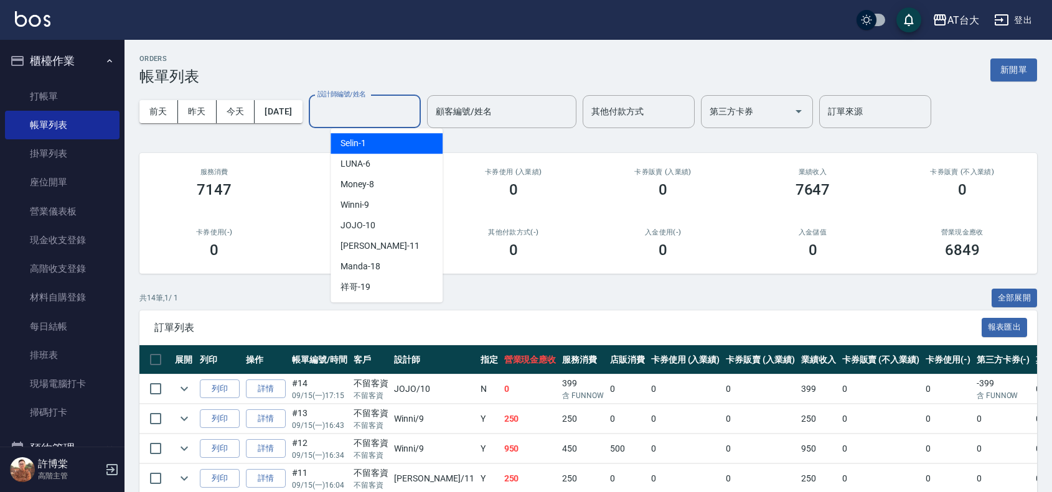
click at [353, 104] on input "設計師編號/姓名" at bounding box center [364, 112] width 101 height 22
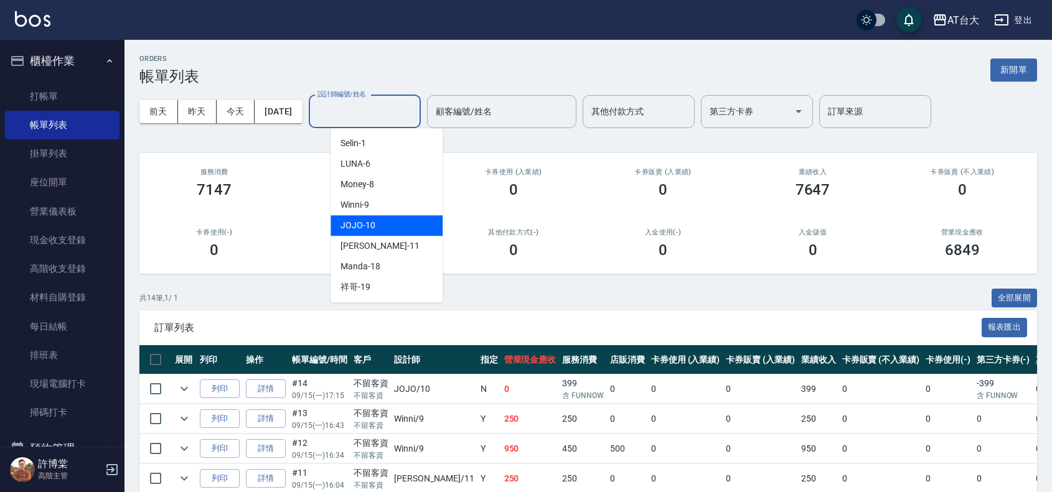
click at [361, 219] on span "JOJO -10" at bounding box center [357, 225] width 35 height 13
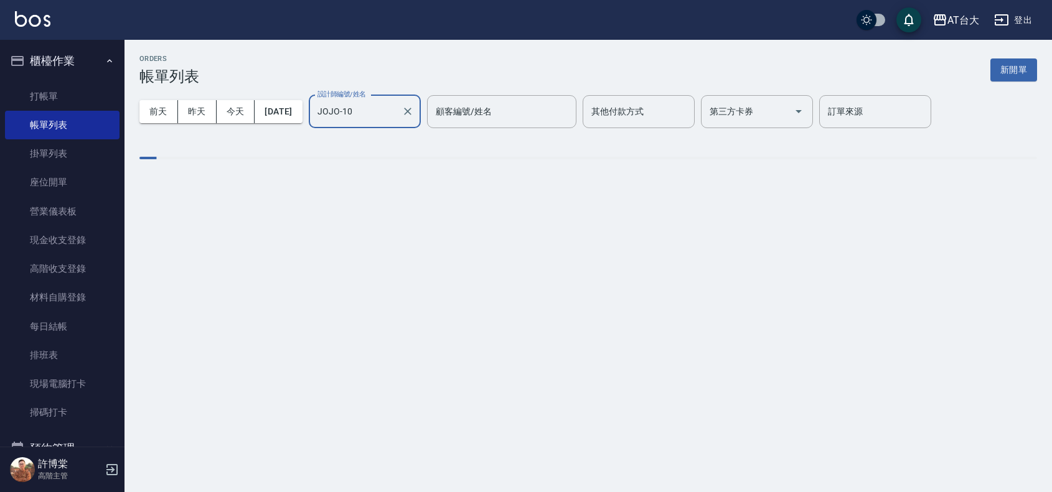
type input "JOJO-10"
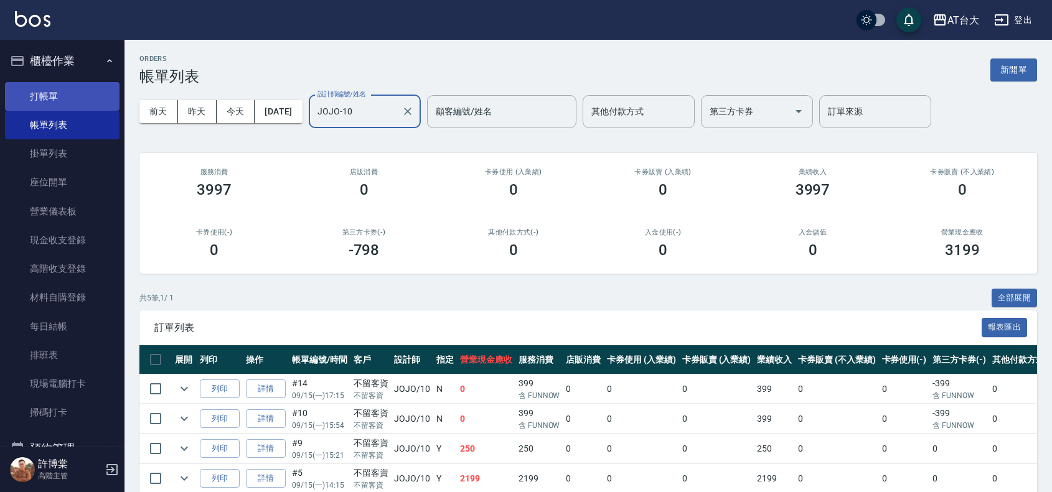
click at [72, 93] on link "打帳單" at bounding box center [62, 96] width 115 height 29
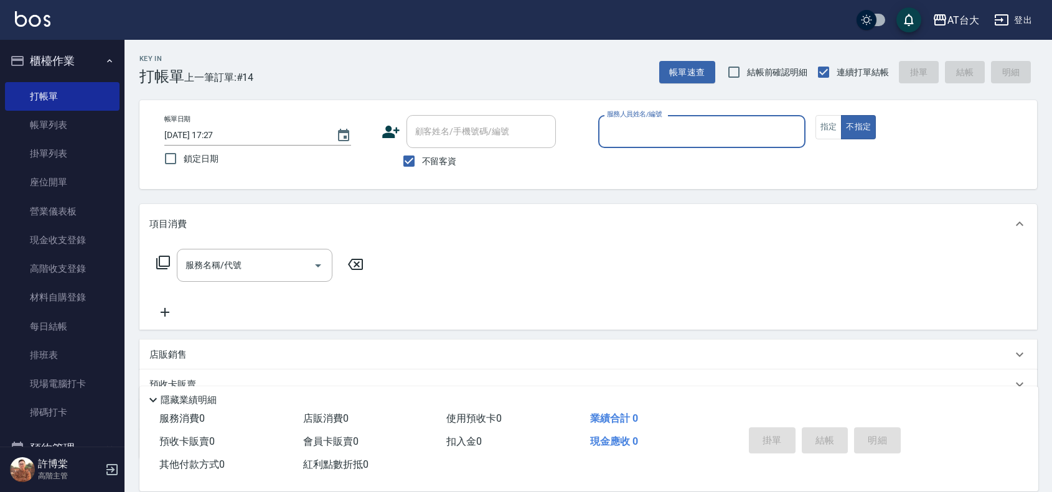
click at [641, 132] on input "服務人員姓名/編號" at bounding box center [702, 132] width 196 height 22
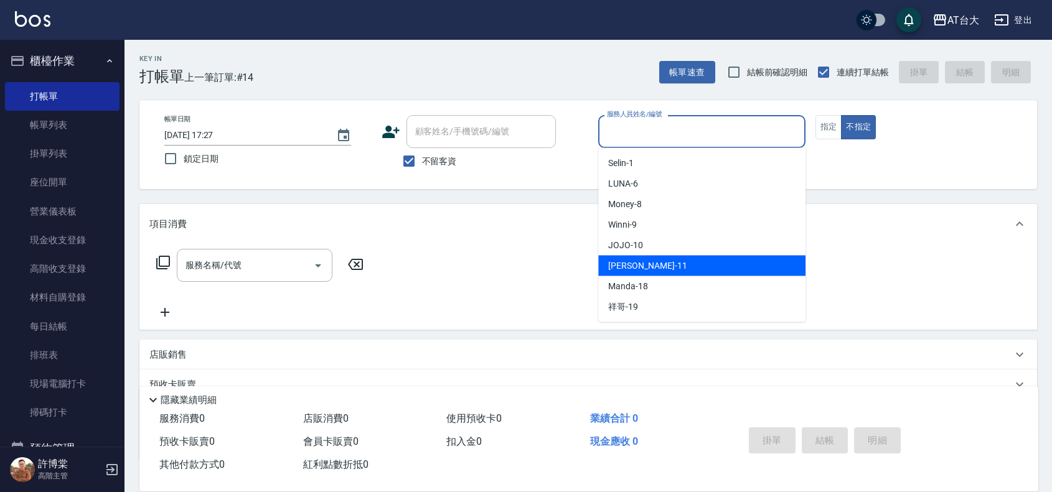
click at [680, 269] on div "[PERSON_NAME] -11" at bounding box center [701, 266] width 207 height 21
type input "[PERSON_NAME]-11"
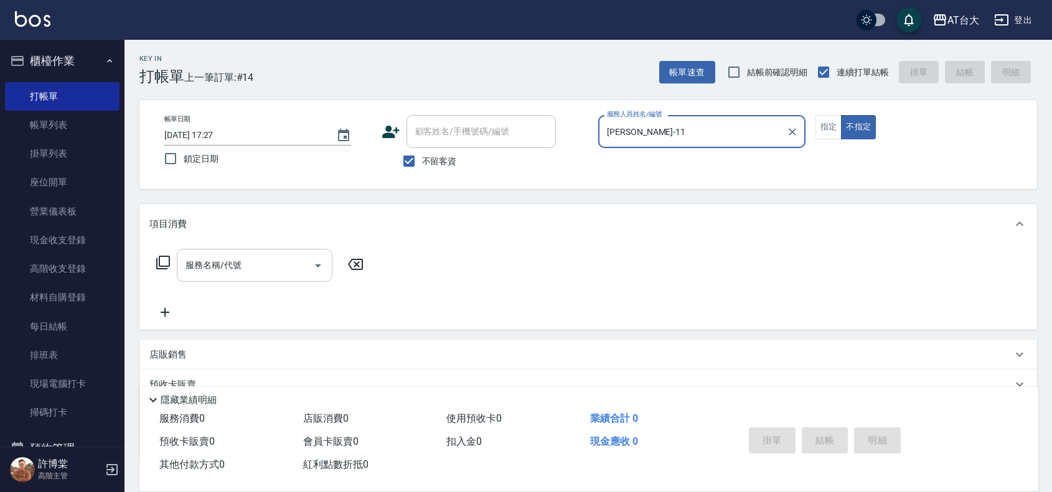
click at [268, 278] on div "服務名稱/代號" at bounding box center [255, 265] width 156 height 33
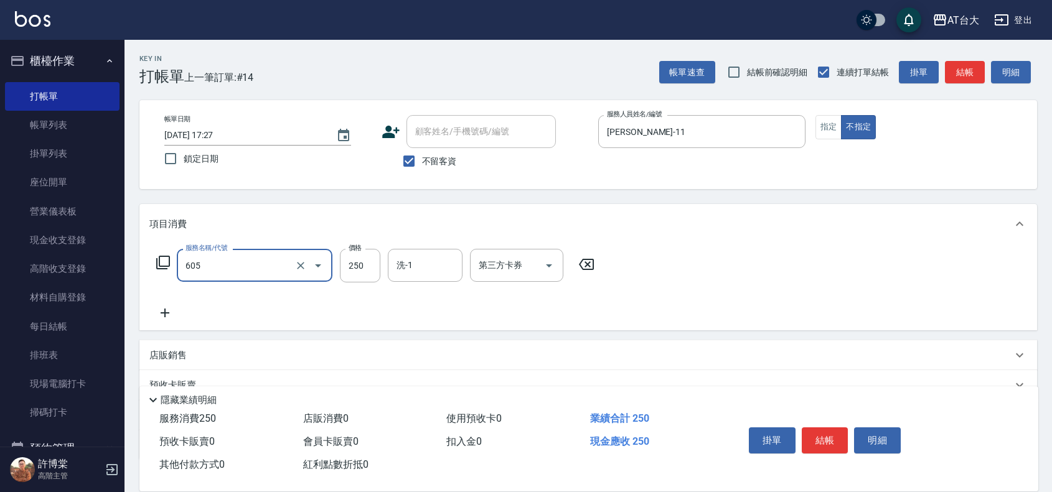
type input "洗髮 (女)(605)"
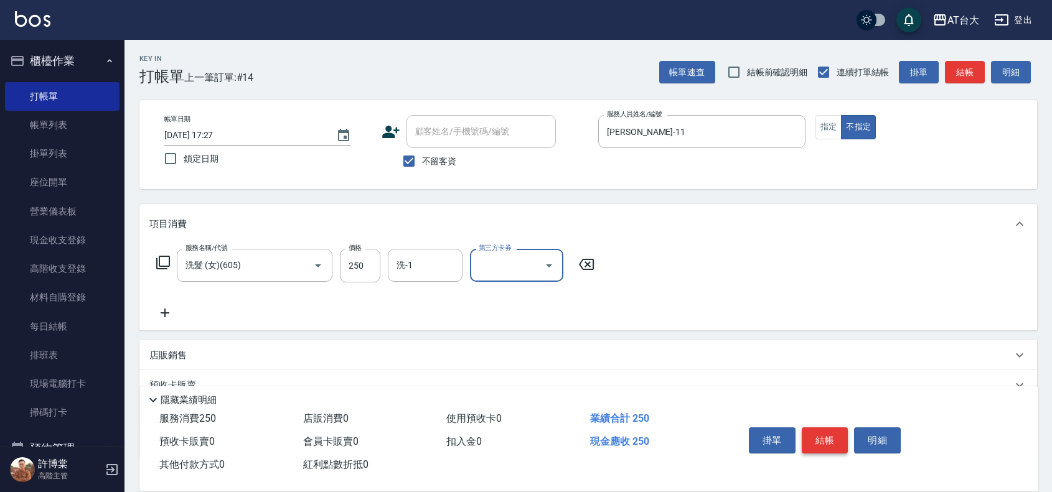
click at [813, 428] on button "結帳" at bounding box center [825, 441] width 47 height 26
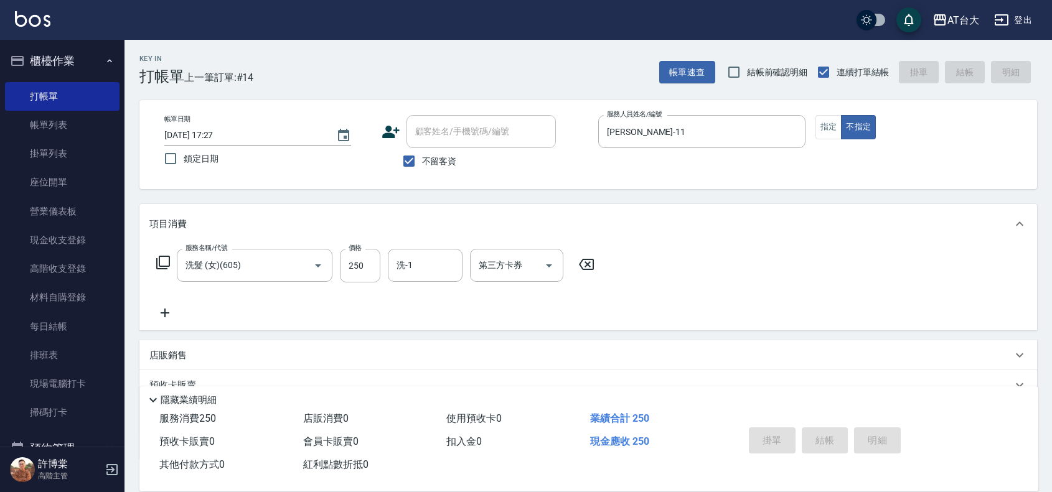
type input "2025/09/15 17:37"
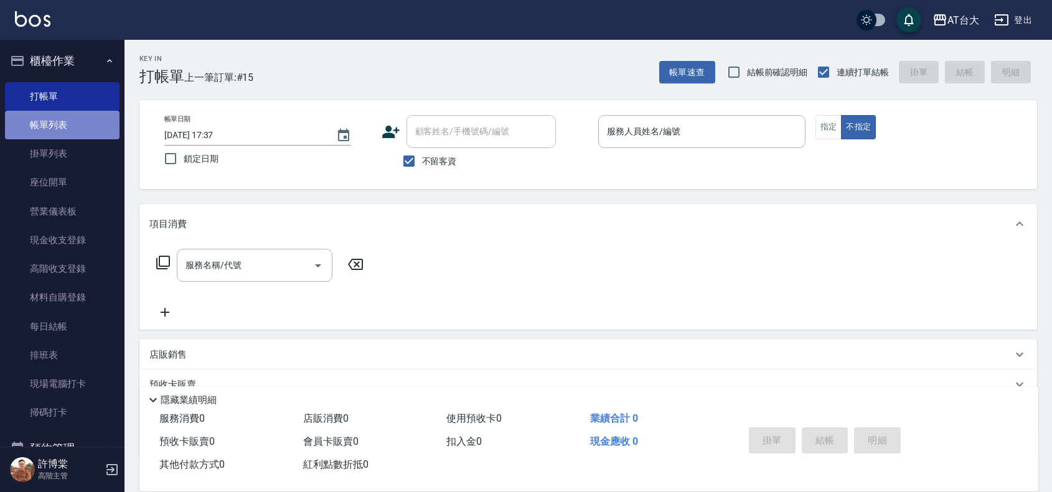
click at [72, 129] on link "帳單列表" at bounding box center [62, 125] width 115 height 29
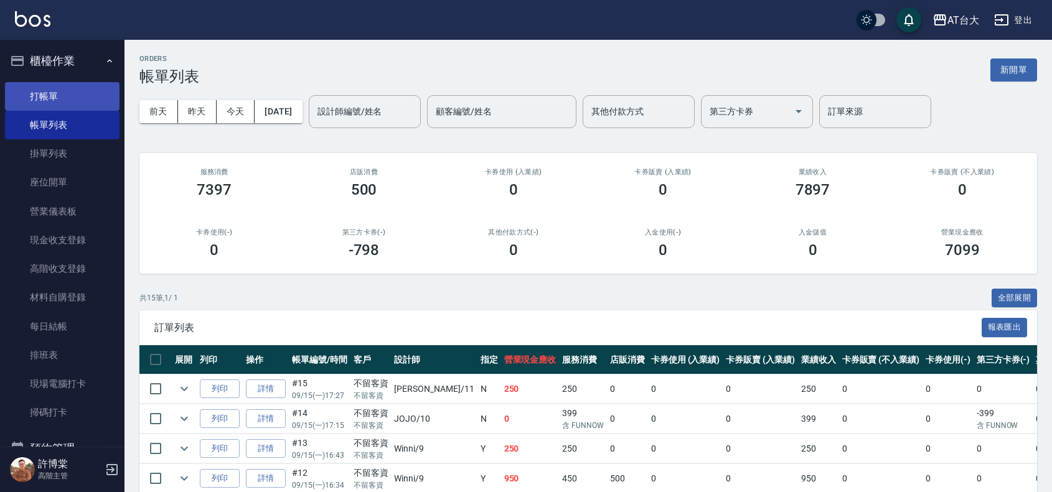
click at [64, 86] on link "打帳單" at bounding box center [62, 96] width 115 height 29
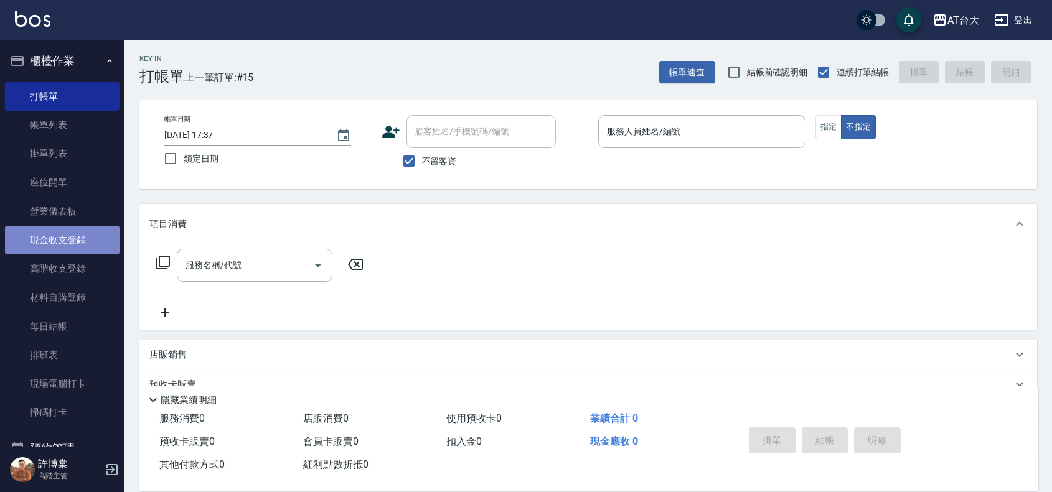
click at [82, 246] on link "現金收支登錄" at bounding box center [62, 240] width 115 height 29
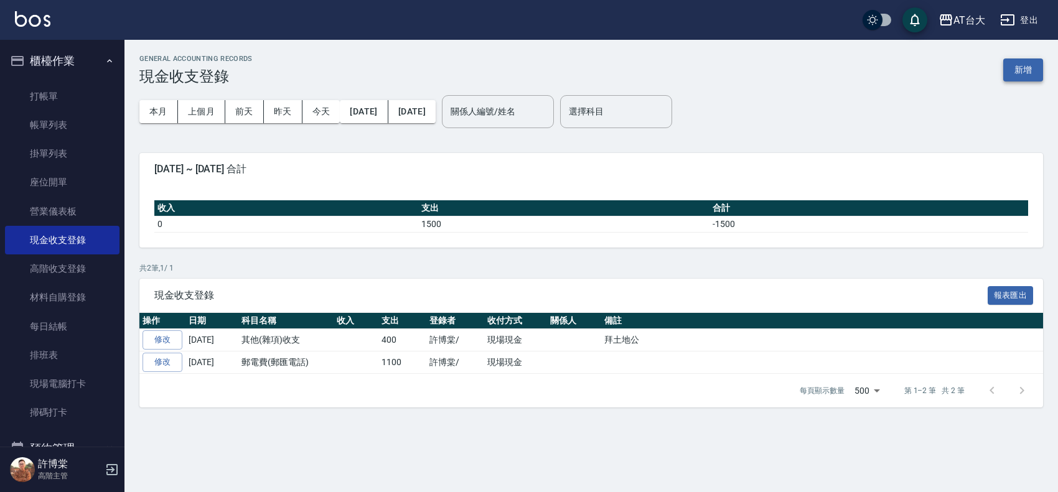
click at [1018, 78] on button "新增" at bounding box center [1023, 70] width 40 height 23
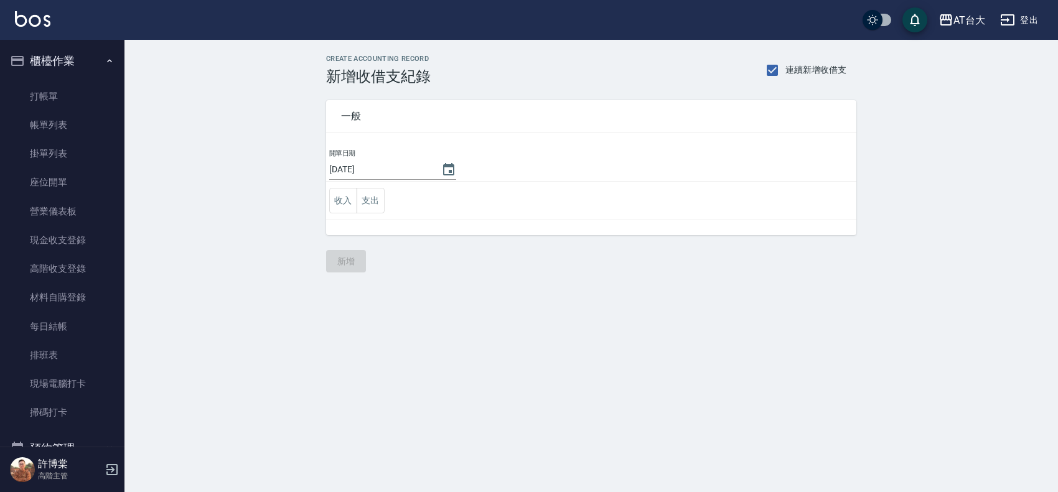
click at [380, 213] on td "收入 支出" at bounding box center [591, 201] width 530 height 39
click at [380, 198] on button "支出" at bounding box center [371, 201] width 28 height 26
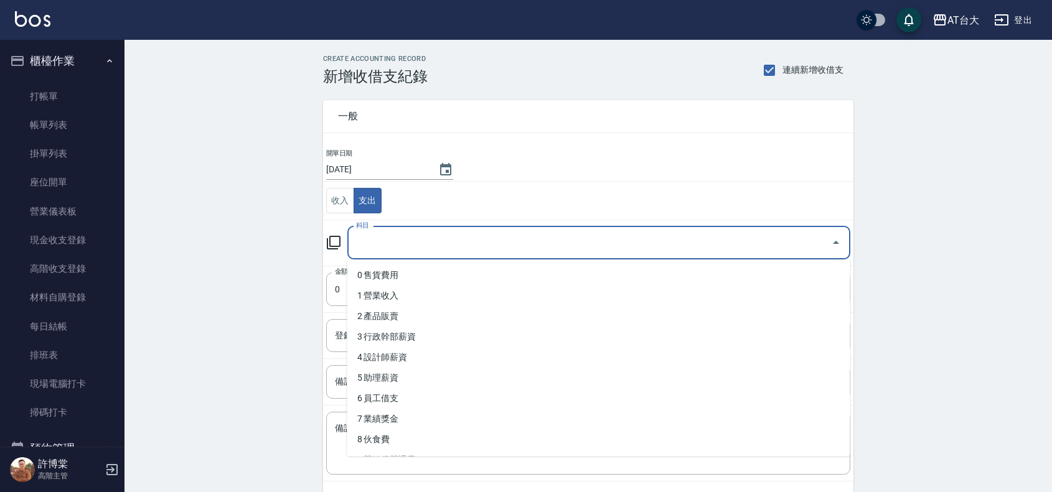
click at [403, 251] on input "科目" at bounding box center [589, 243] width 473 height 22
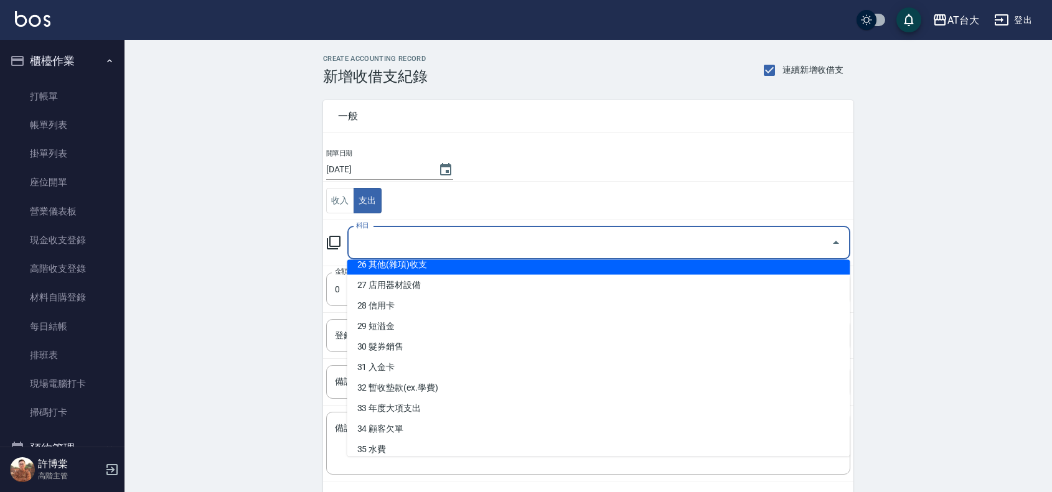
click at [456, 255] on div "科目" at bounding box center [598, 243] width 503 height 33
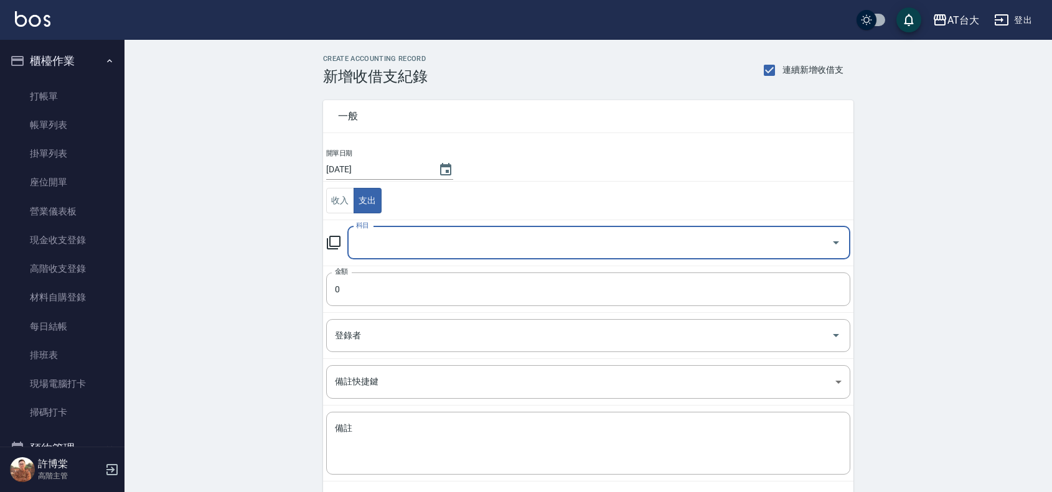
click at [421, 225] on td "科目 科目" at bounding box center [588, 243] width 530 height 46
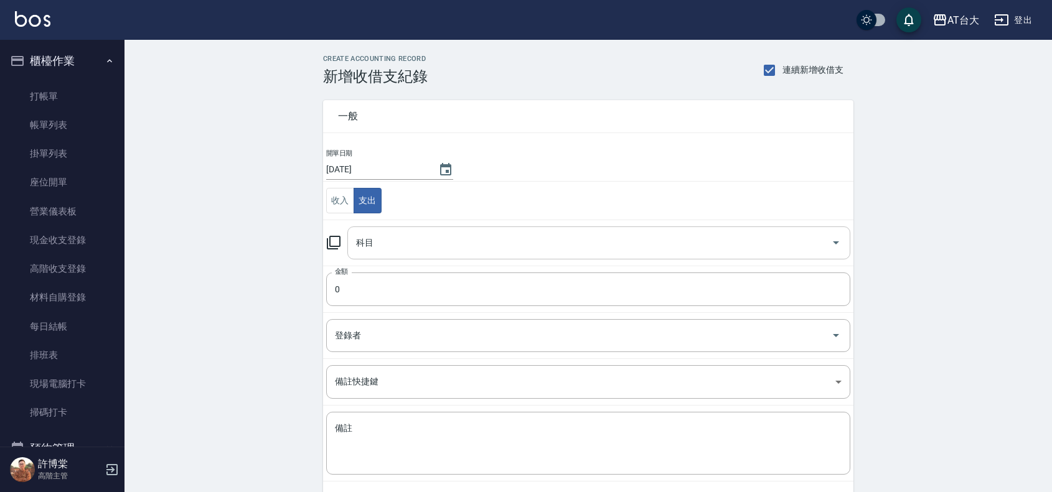
click at [420, 237] on input "科目" at bounding box center [589, 243] width 473 height 22
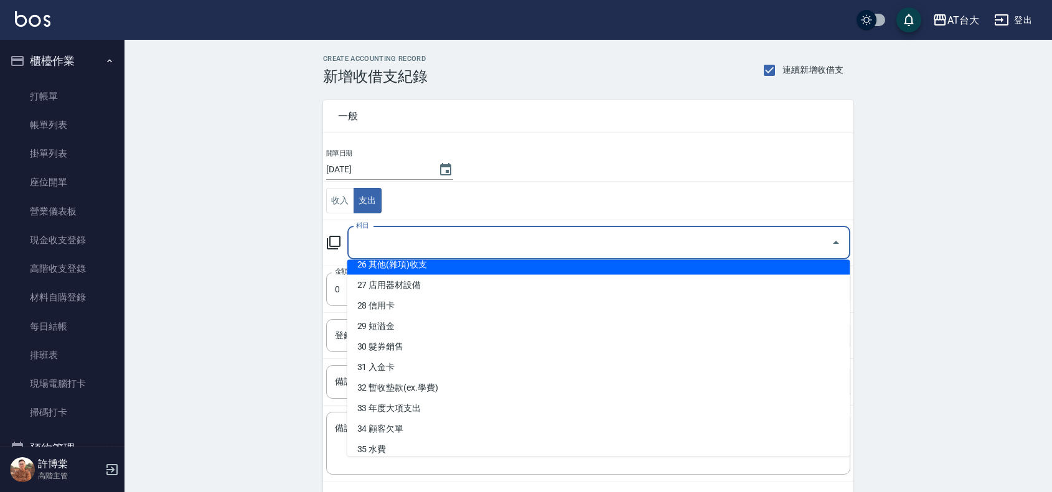
click at [446, 269] on li "26 其他(雜項)收支" at bounding box center [598, 265] width 503 height 21
type input "26 其他(雜項)收支"
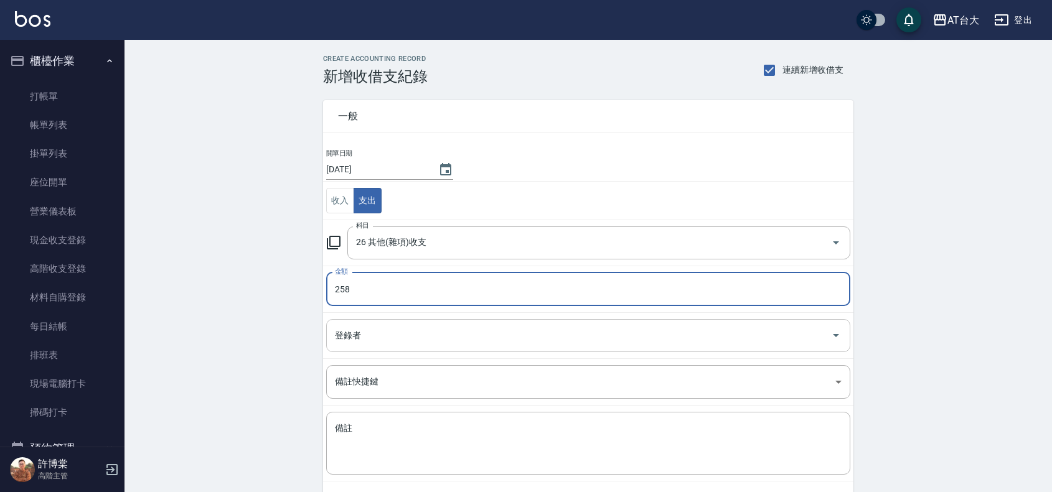
type input "258"
click at [418, 330] on input "登錄者" at bounding box center [579, 336] width 494 height 22
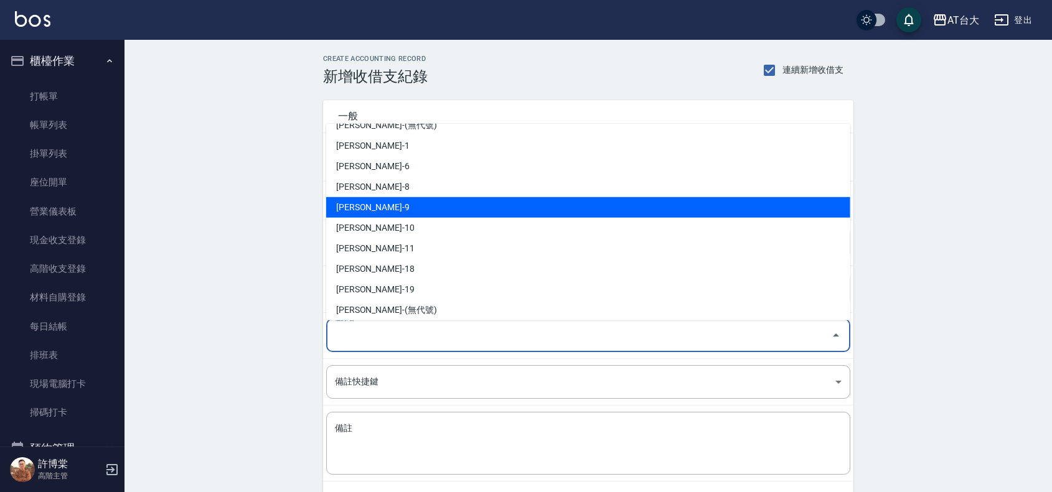
scroll to position [0, 0]
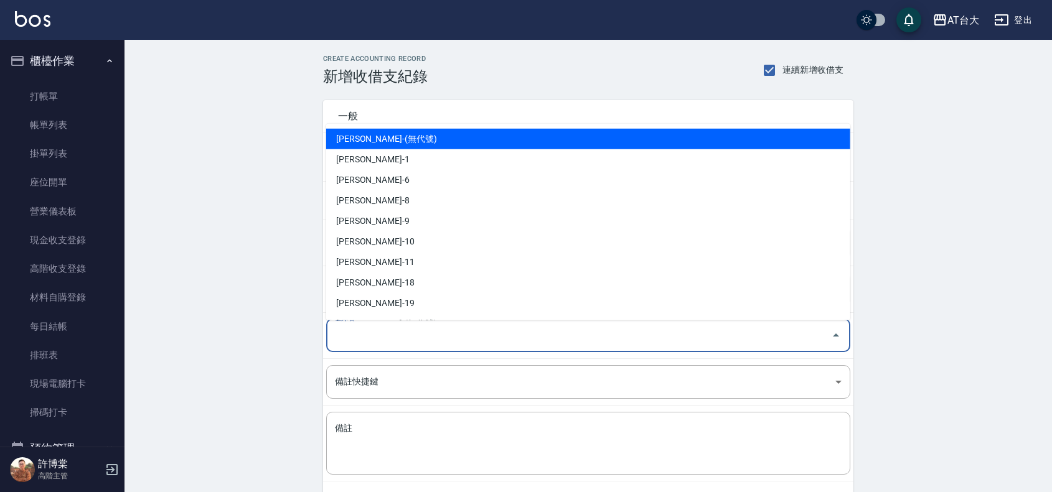
drag, startPoint x: 366, startPoint y: 143, endPoint x: 386, endPoint y: 215, distance: 74.9
click at [366, 144] on li "許博棠-(無代號)" at bounding box center [588, 138] width 524 height 21
type input "許博棠-(無代號)"
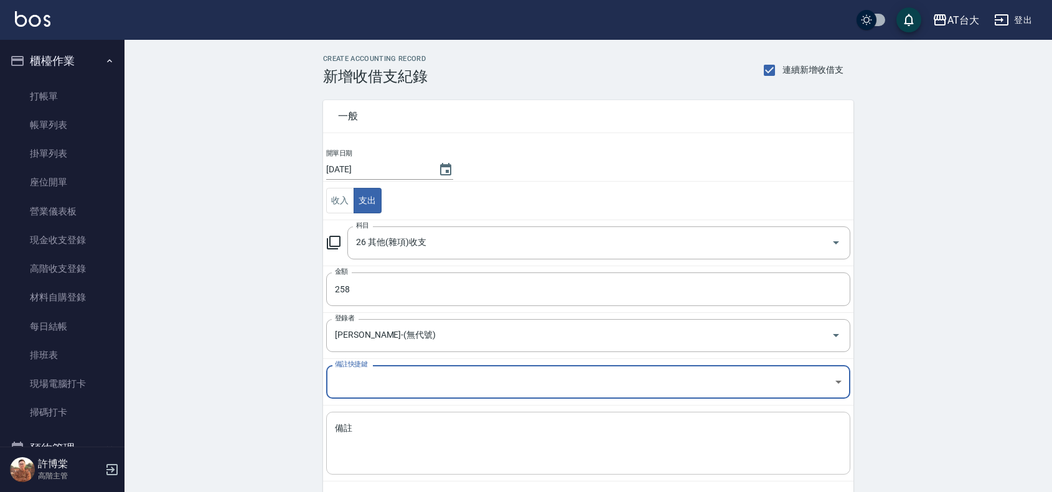
drag, startPoint x: 456, startPoint y: 436, endPoint x: 411, endPoint y: 386, distance: 66.6
click at [456, 434] on textarea "備註" at bounding box center [588, 444] width 507 height 42
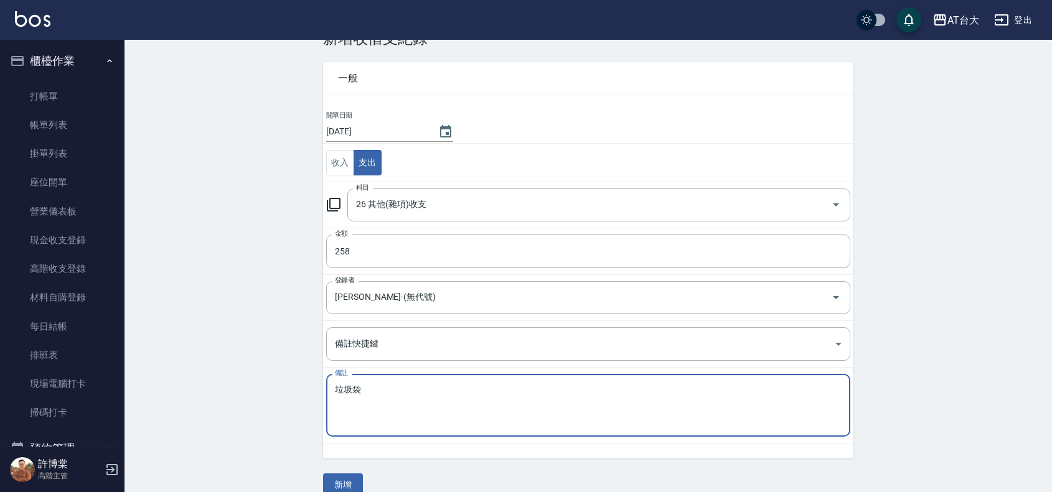
scroll to position [58, 0]
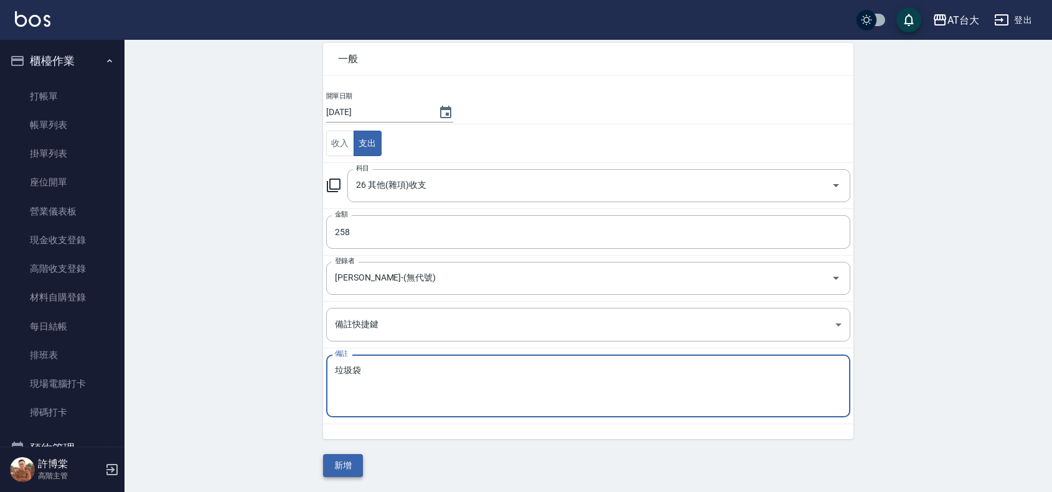
type textarea "垃圾袋"
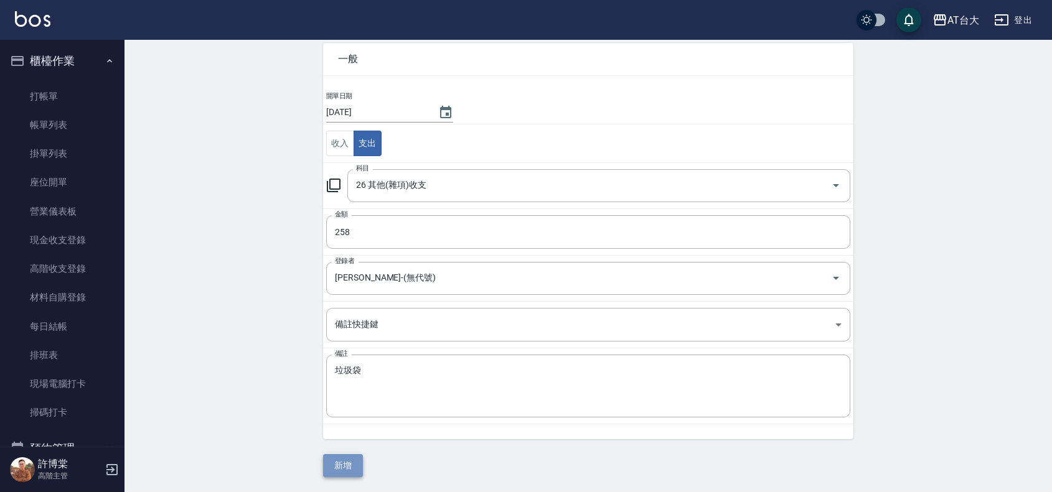
click at [355, 458] on button "新增" at bounding box center [343, 465] width 40 height 23
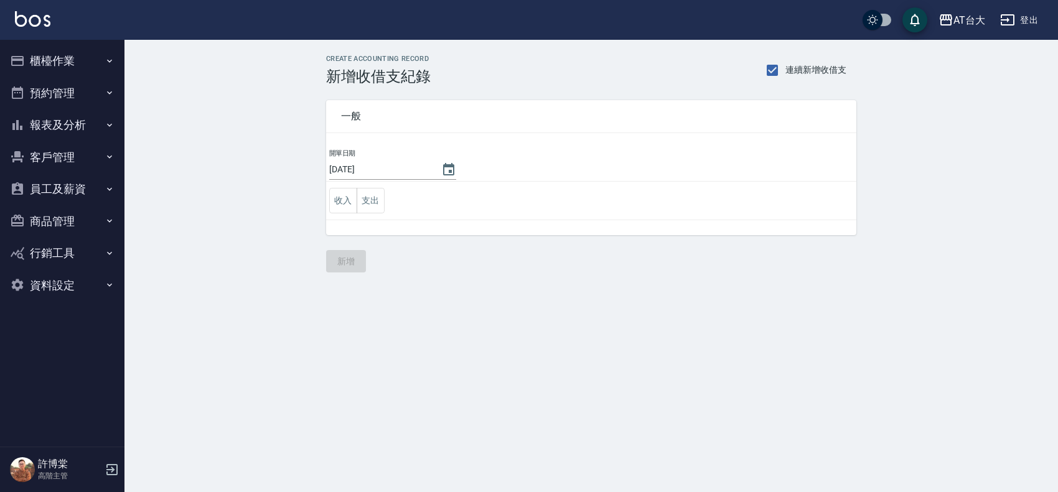
click at [68, 63] on button "櫃檯作業" at bounding box center [62, 61] width 115 height 32
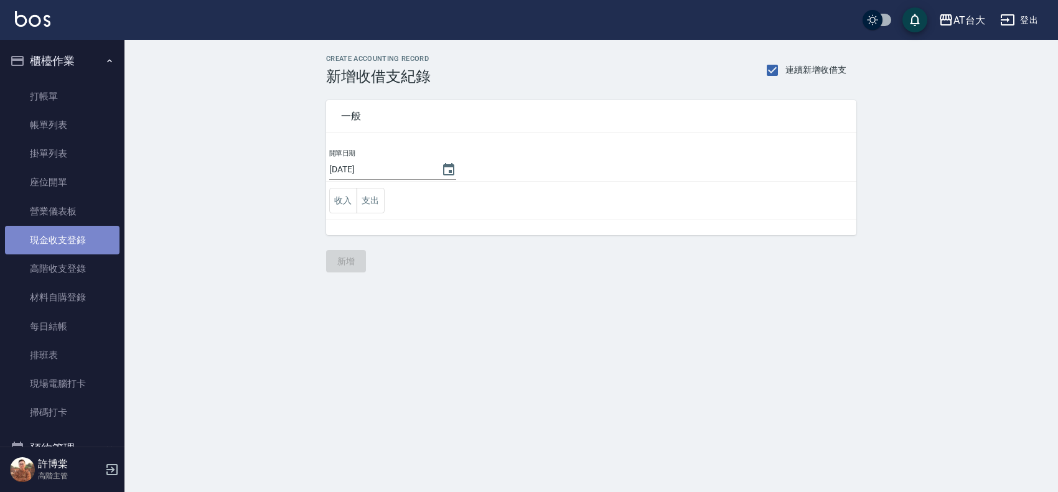
click at [66, 249] on link "現金收支登錄" at bounding box center [62, 240] width 115 height 29
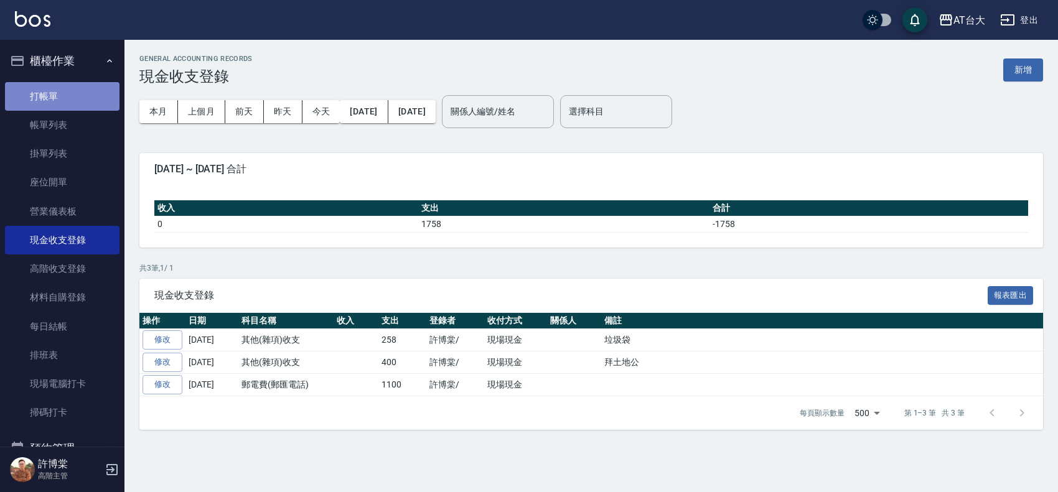
click at [63, 98] on link "打帳單" at bounding box center [62, 96] width 115 height 29
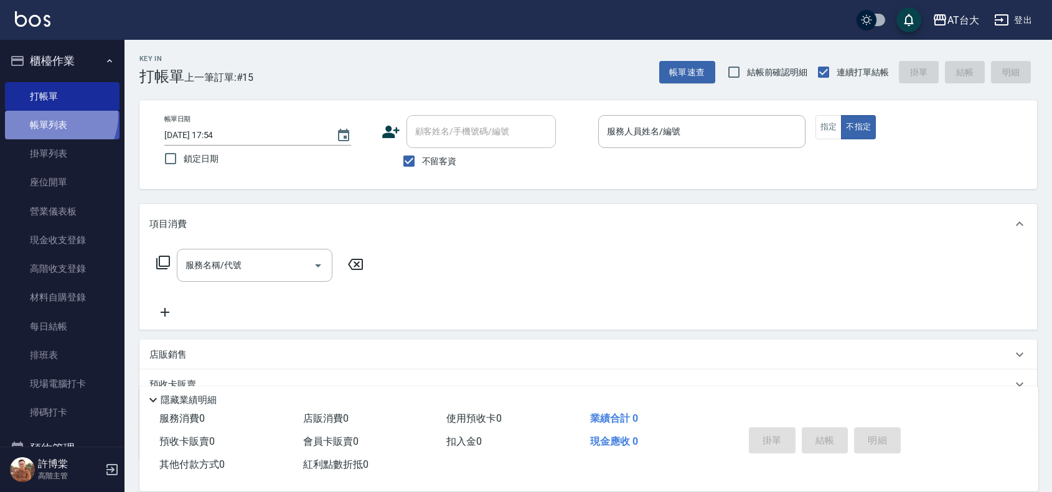
click at [51, 116] on link "帳單列表" at bounding box center [62, 125] width 115 height 29
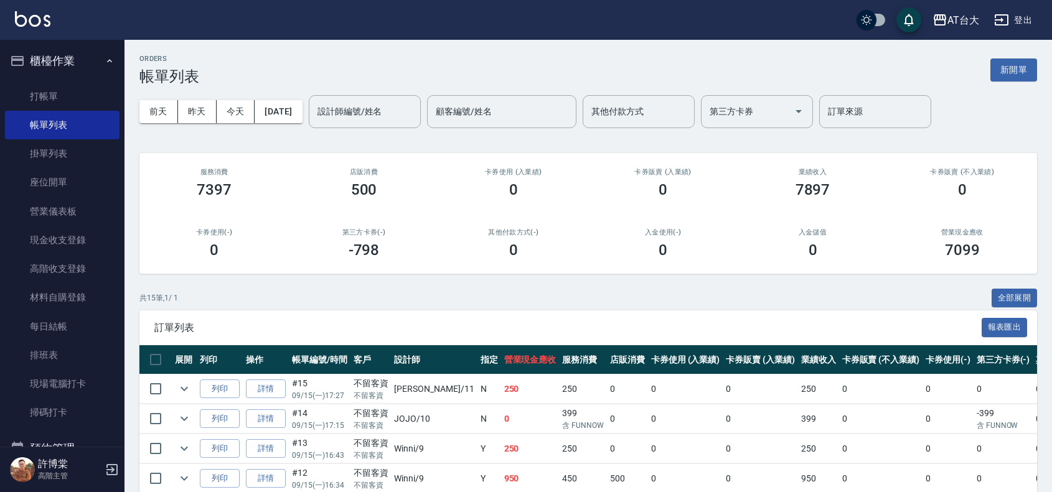
click at [507, 353] on th "營業現金應收" at bounding box center [530, 359] width 59 height 29
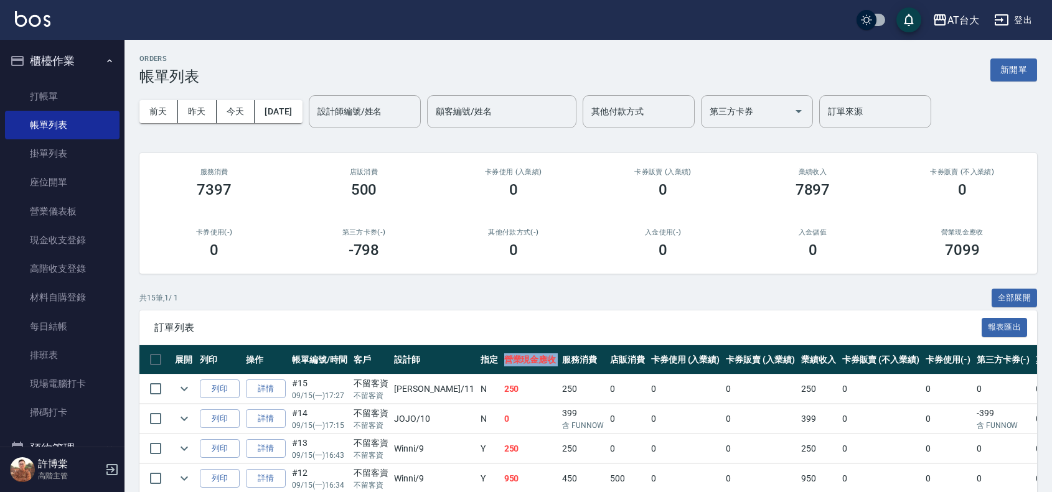
click at [507, 353] on th "營業現金應收" at bounding box center [530, 359] width 59 height 29
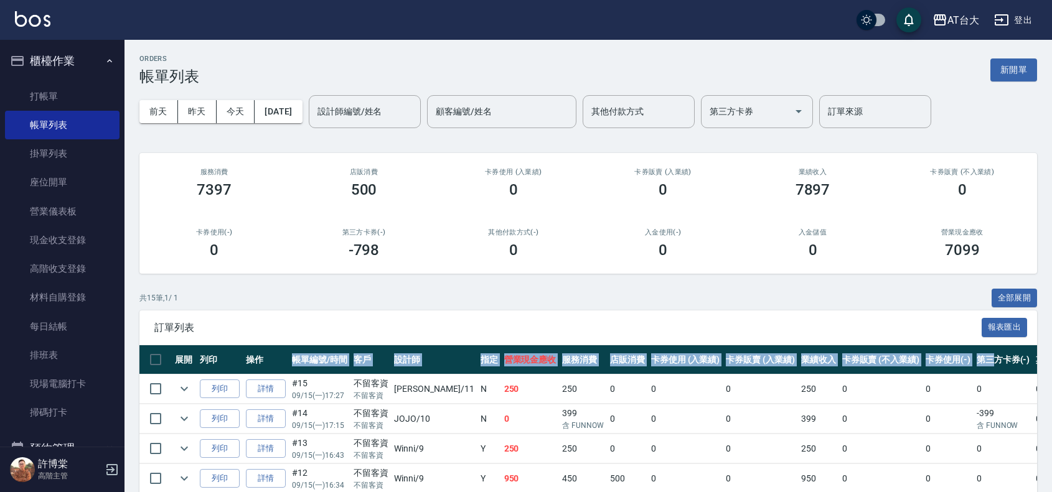
drag, startPoint x: 261, startPoint y: 354, endPoint x: 954, endPoint y: 363, distance: 692.2
click at [954, 363] on tr "展開 列印 操作 帳單編號/時間 客戶 設計師 指定 營業現金應收 服務消費 店販消費 卡券使用 (入業績) 卡券販賣 (入業績) 業績收入 卡券販賣 (不入…" at bounding box center [677, 359] width 1077 height 29
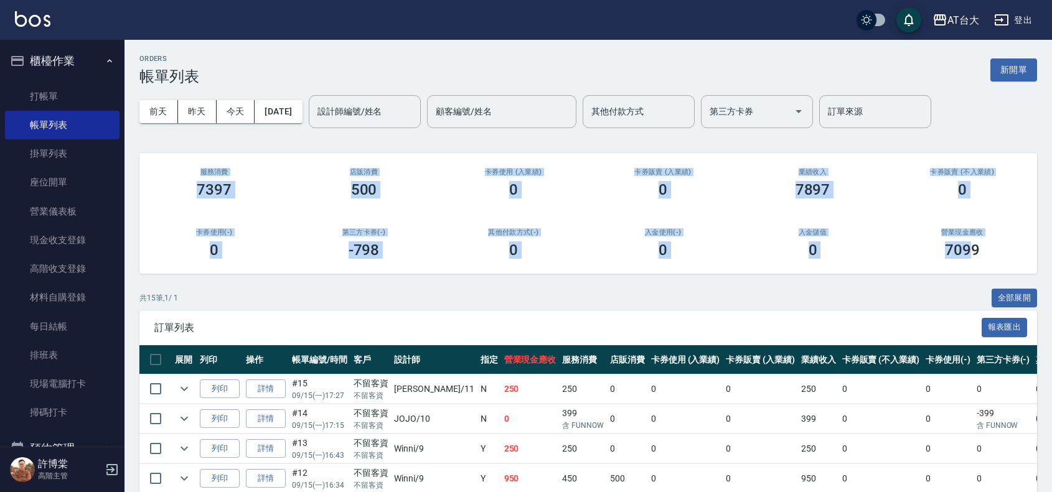
drag, startPoint x: 161, startPoint y: 157, endPoint x: 974, endPoint y: 241, distance: 817.8
click at [974, 241] on div "服務消費 7397 店販消費 500 卡券使用 (入業績) 0 卡券販賣 (入業績) 0 業績收入 7897 卡券販賣 (不入業績) 0 卡券使用(-) 0 …" at bounding box center [587, 213] width 897 height 121
click at [970, 248] on h3 "7099" at bounding box center [962, 249] width 35 height 17
drag, startPoint x: 984, startPoint y: 248, endPoint x: 161, endPoint y: 171, distance: 827.0
click at [161, 171] on div "服務消費 7397 店販消費 500 卡券使用 (入業績) 0 卡券販賣 (入業績) 0 業績收入 7897 卡券販賣 (不入業績) 0 卡券使用(-) 0 …" at bounding box center [587, 213] width 897 height 121
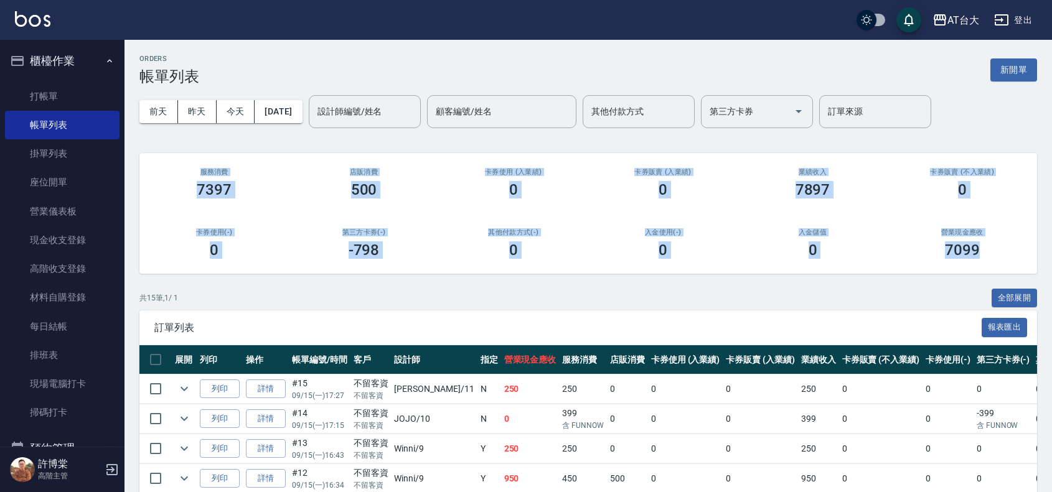
click at [161, 171] on h3 "服務消費" at bounding box center [214, 172] width 120 height 8
drag, startPoint x: 177, startPoint y: 167, endPoint x: 919, endPoint y: 303, distance: 753.7
click at [919, 303] on div "ORDERS 帳單列表 新開單 [DATE] [DATE] [DATE] [DATE] 設計師編號/姓名 設計師編號/姓名 顧客編號/姓名 顧客編號/姓名 其…" at bounding box center [587, 456] width 927 height 832
click at [386, 159] on div "店販消費 500" at bounding box center [363, 183] width 149 height 60
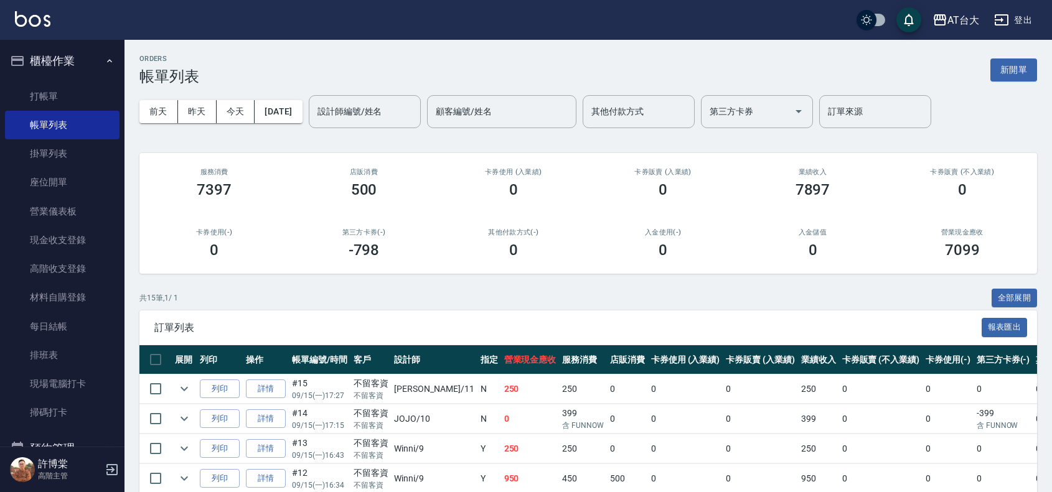
drag, startPoint x: 64, startPoint y: 93, endPoint x: 222, endPoint y: 116, distance: 159.8
click at [63, 93] on link "打帳單" at bounding box center [62, 96] width 115 height 29
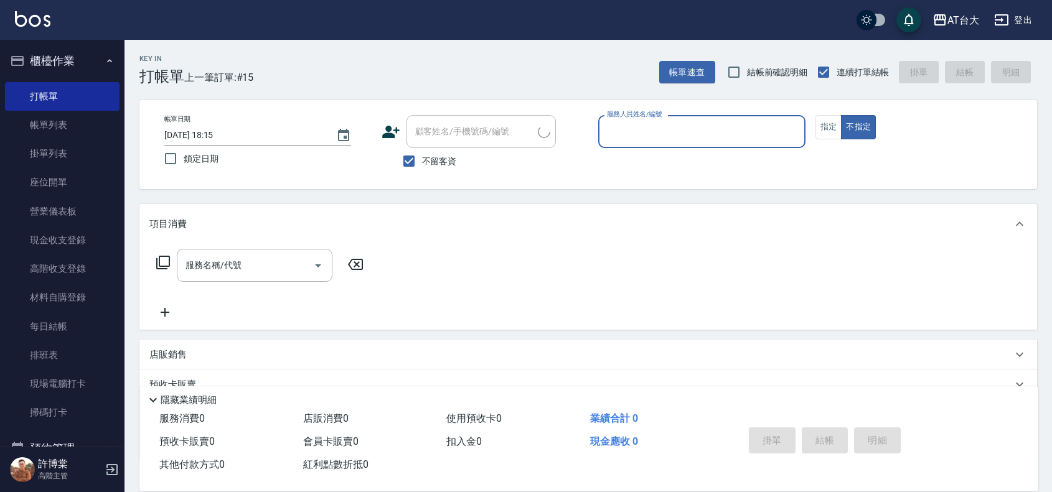
click at [741, 138] on input "服務人員姓名/編號" at bounding box center [702, 132] width 196 height 22
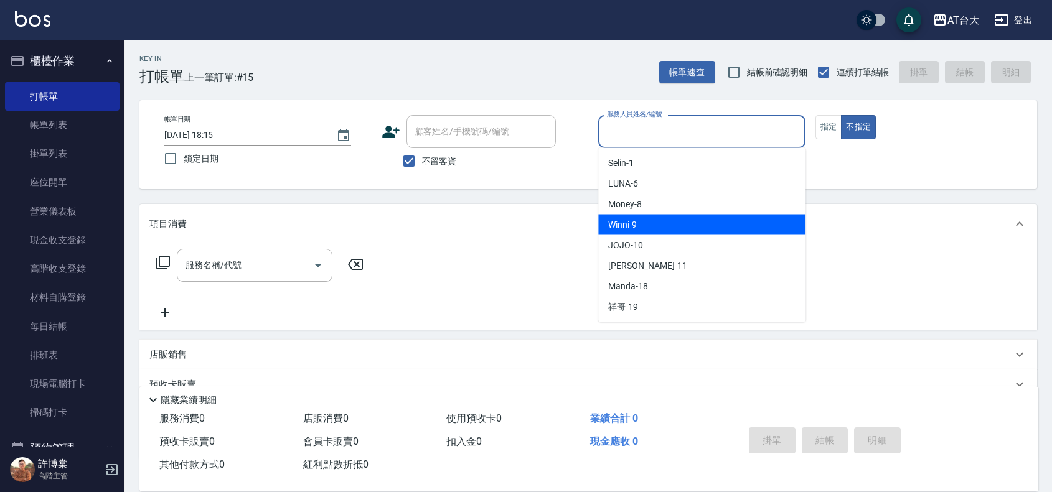
click at [766, 217] on div "Winni -9" at bounding box center [701, 225] width 207 height 21
type input "Winni-9"
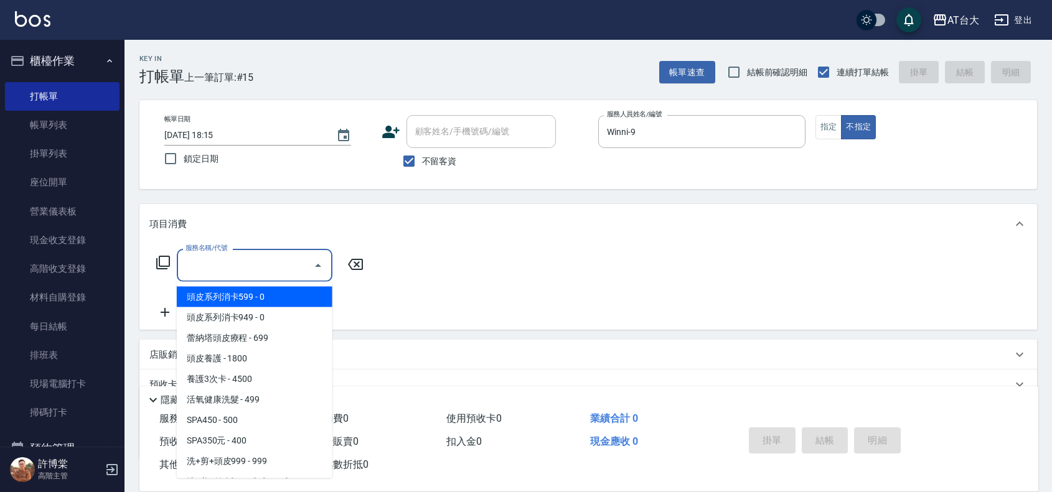
click at [277, 263] on input "服務名稱/代號" at bounding box center [245, 266] width 126 height 22
click at [832, 131] on button "指定" at bounding box center [828, 127] width 27 height 24
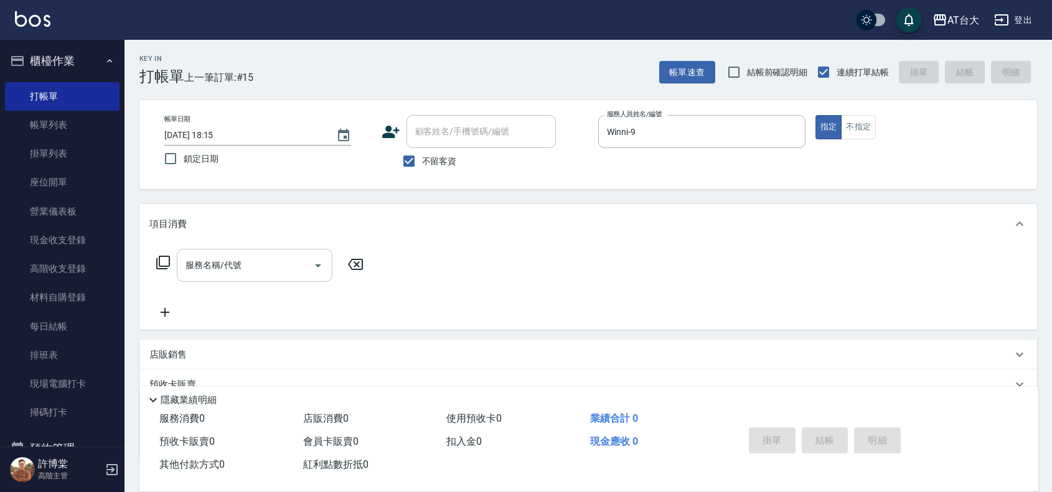
click at [196, 268] on input "服務名稱/代號" at bounding box center [245, 266] width 126 height 22
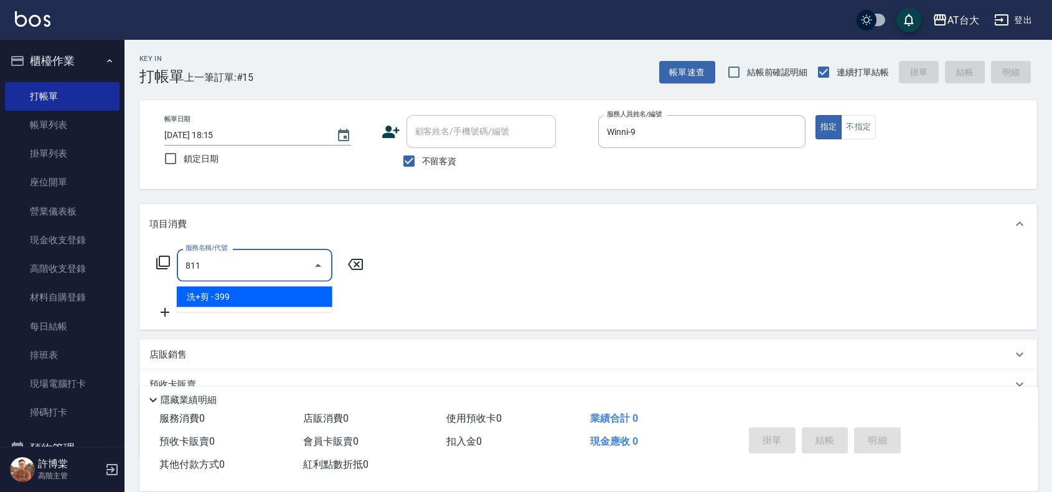
type input "洗+剪(811)"
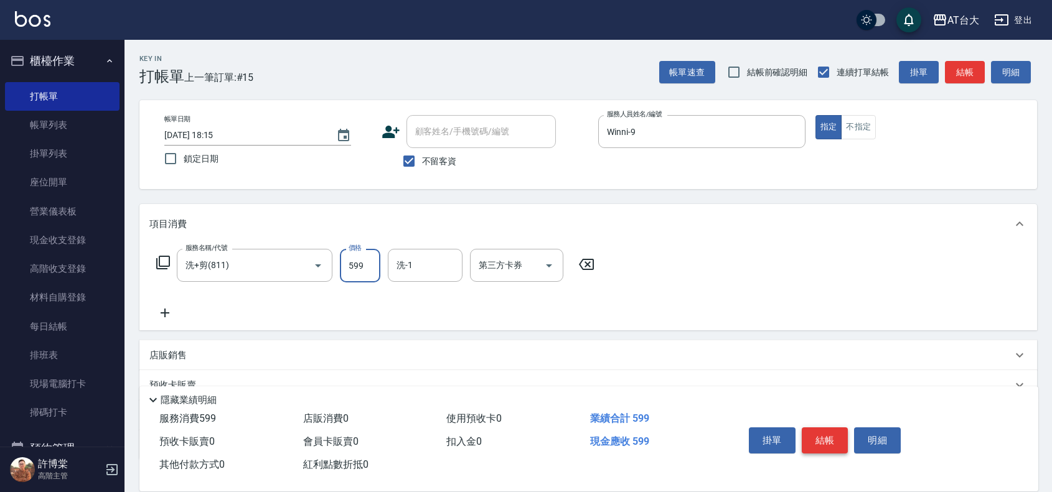
type input "599"
click at [823, 436] on button "結帳" at bounding box center [825, 441] width 47 height 26
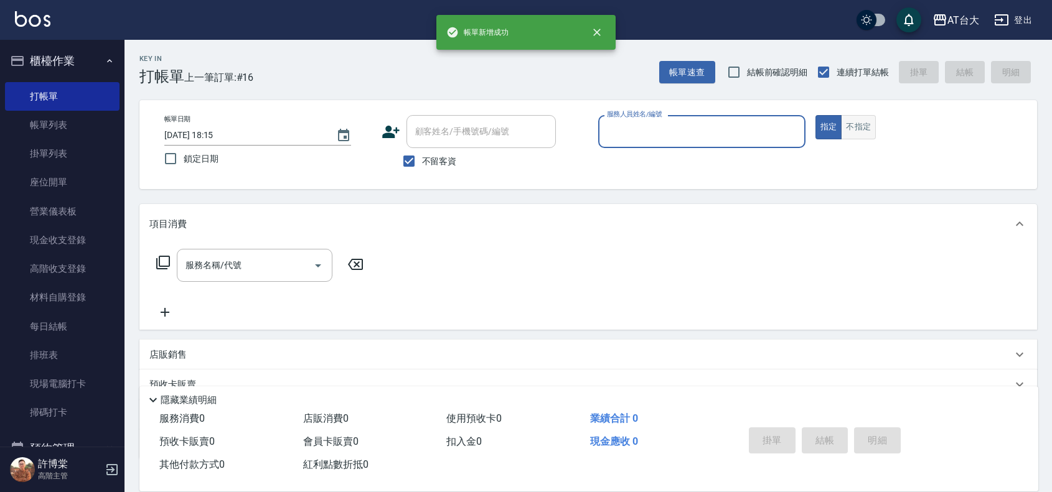
click at [857, 129] on button "不指定" at bounding box center [858, 127] width 35 height 24
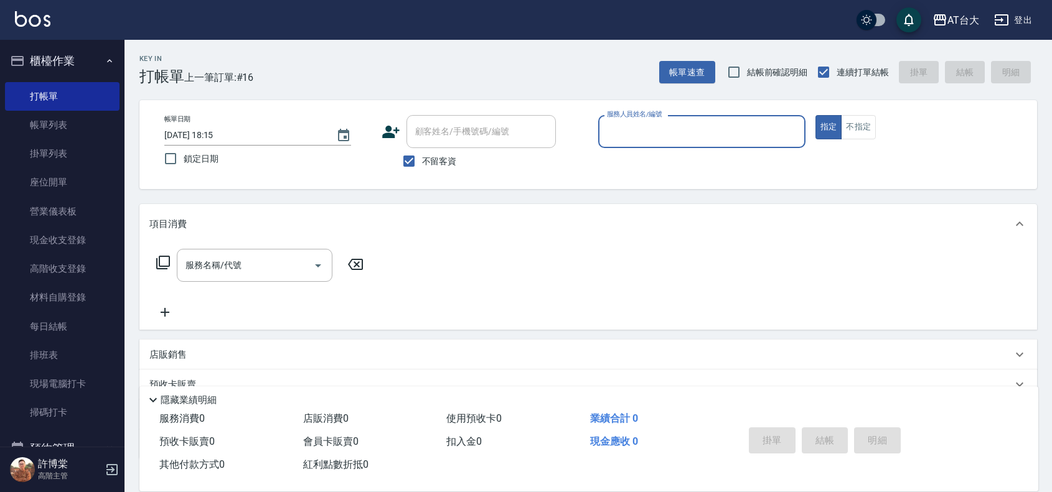
click at [644, 131] on input "服務人員姓名/編號" at bounding box center [702, 132] width 196 height 22
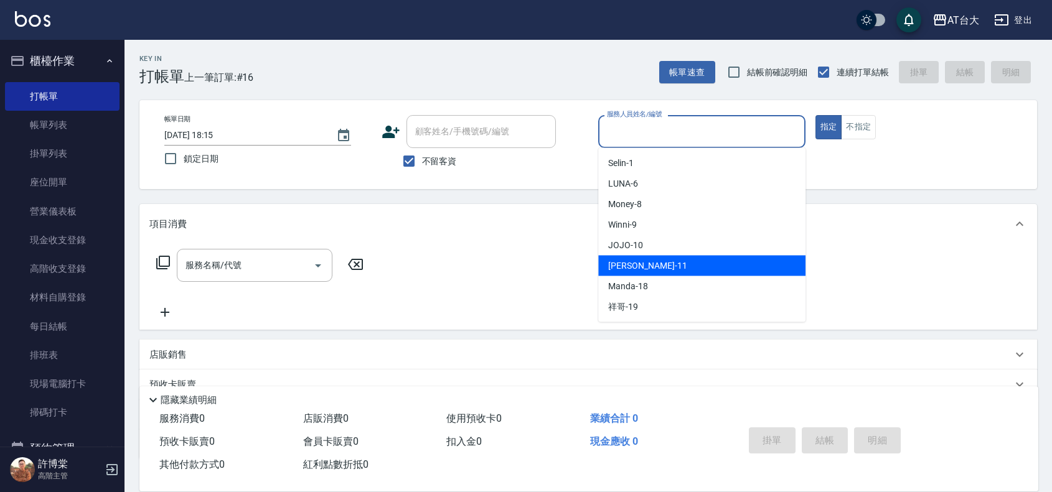
click at [664, 268] on div "[PERSON_NAME] -11" at bounding box center [701, 266] width 207 height 21
type input "[PERSON_NAME]-11"
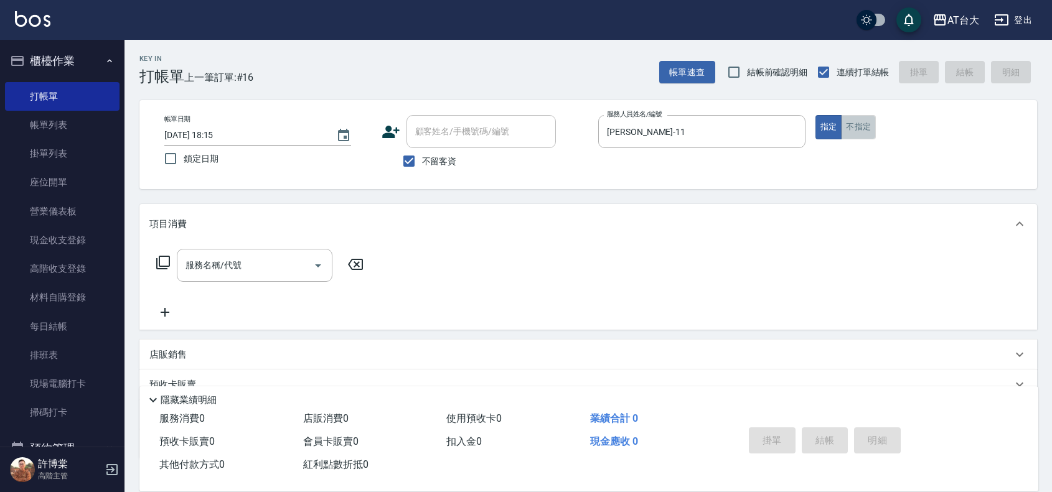
click at [851, 128] on button "不指定" at bounding box center [858, 127] width 35 height 24
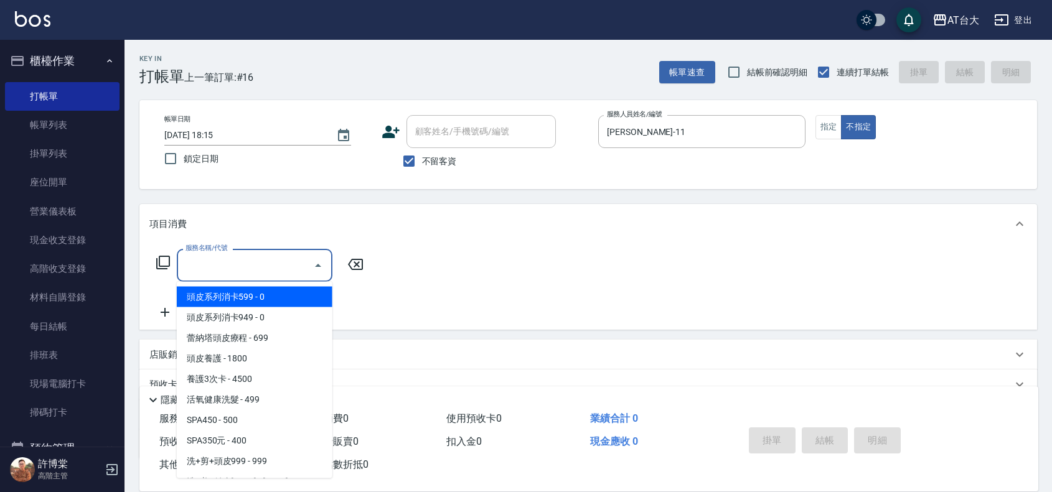
click at [248, 260] on input "服務名稱/代號" at bounding box center [245, 266] width 126 height 22
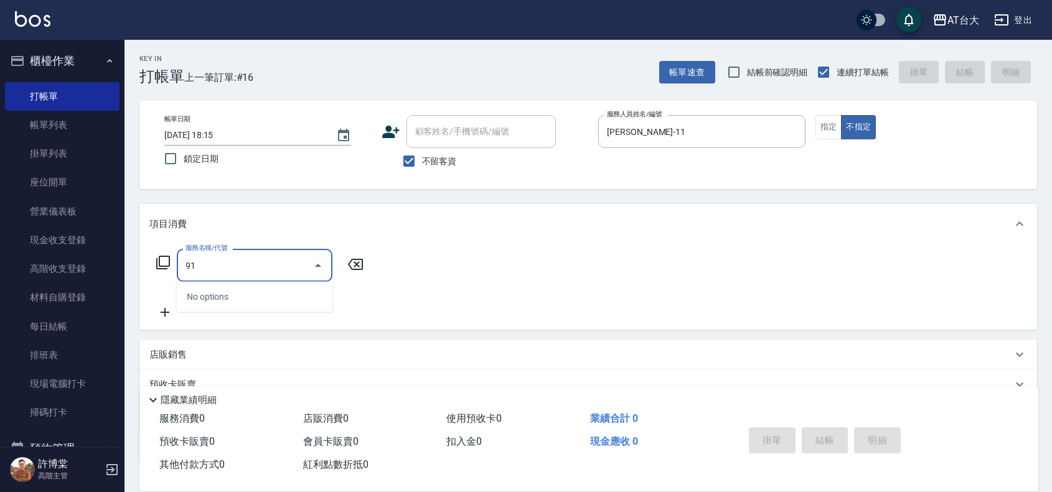
type input "9"
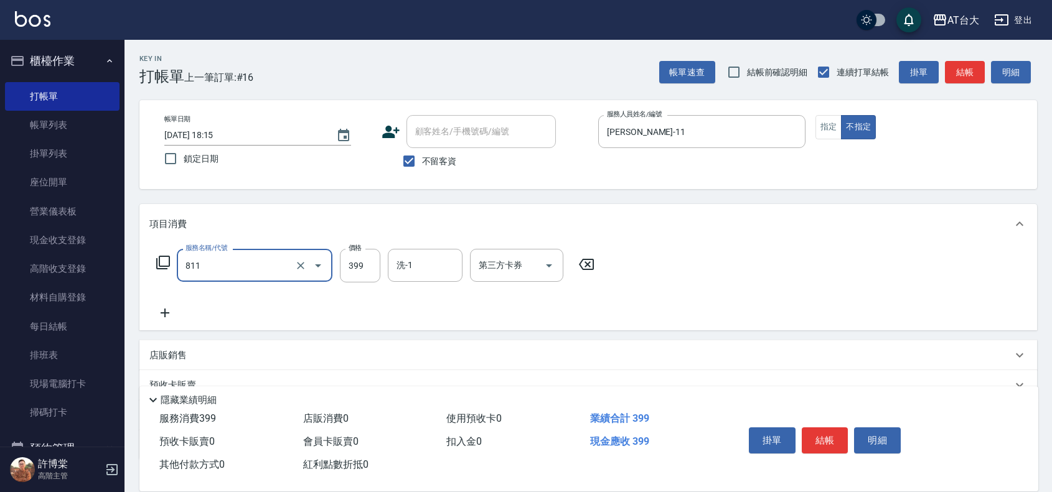
type input "洗+剪(811)"
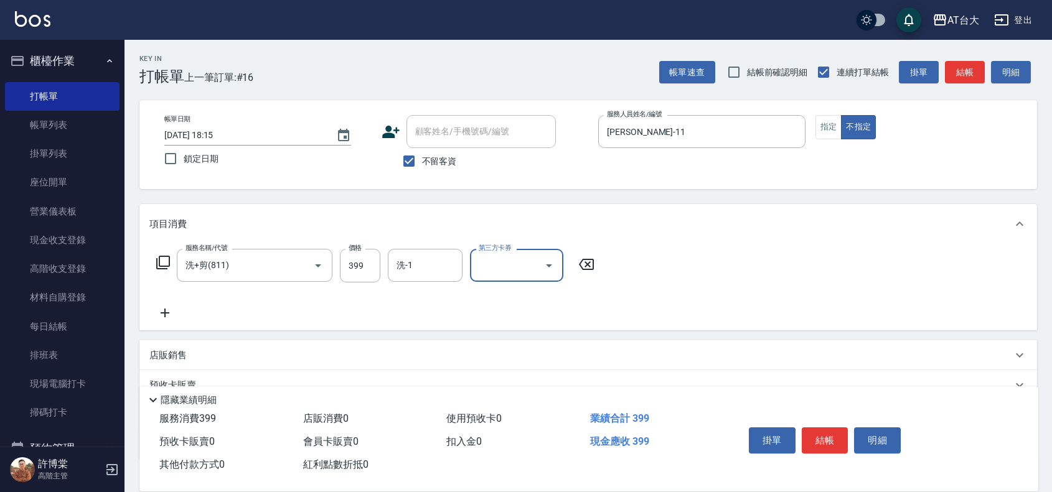
click at [517, 255] on input "第三方卡券" at bounding box center [507, 266] width 63 height 22
click at [518, 333] on span "FUNNOW" at bounding box center [516, 338] width 93 height 21
type input "FUNNOW"
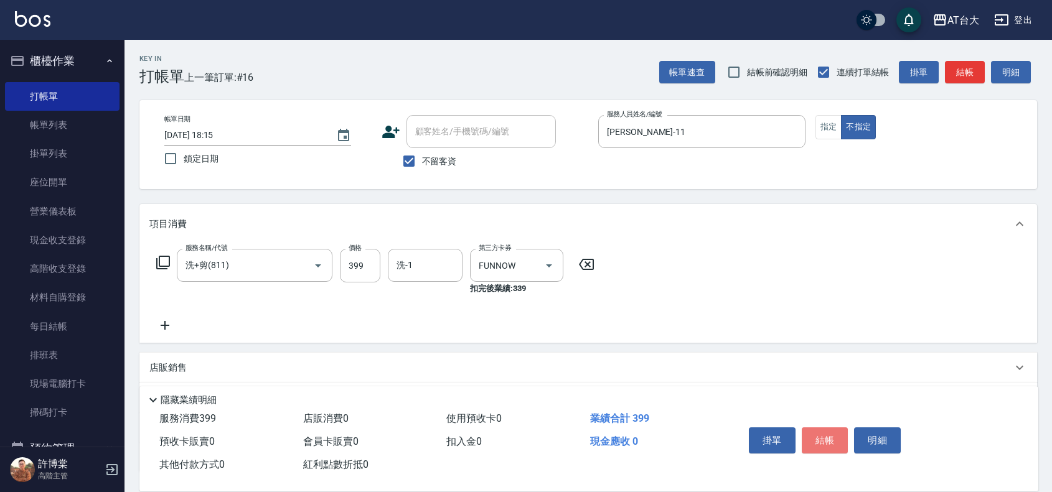
click at [826, 431] on button "結帳" at bounding box center [825, 441] width 47 height 26
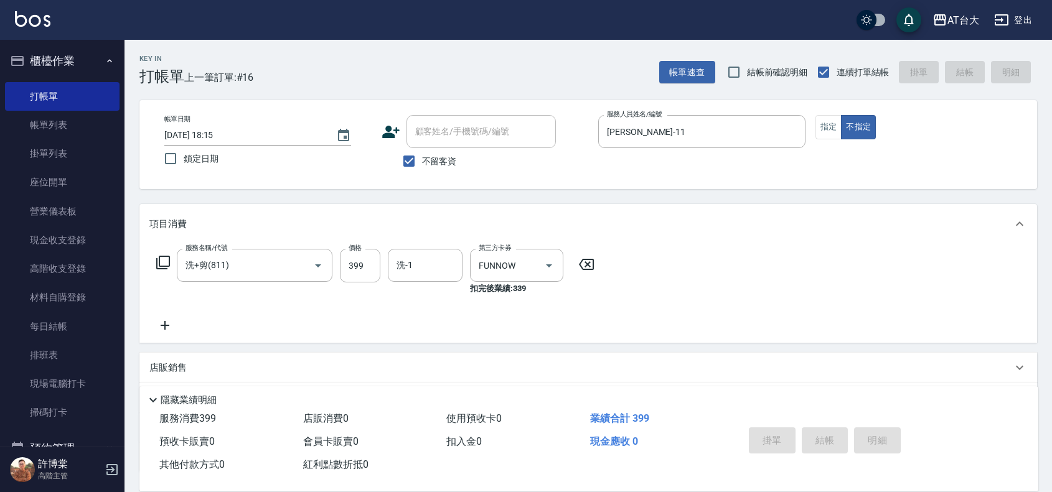
type input "[DATE] 18:24"
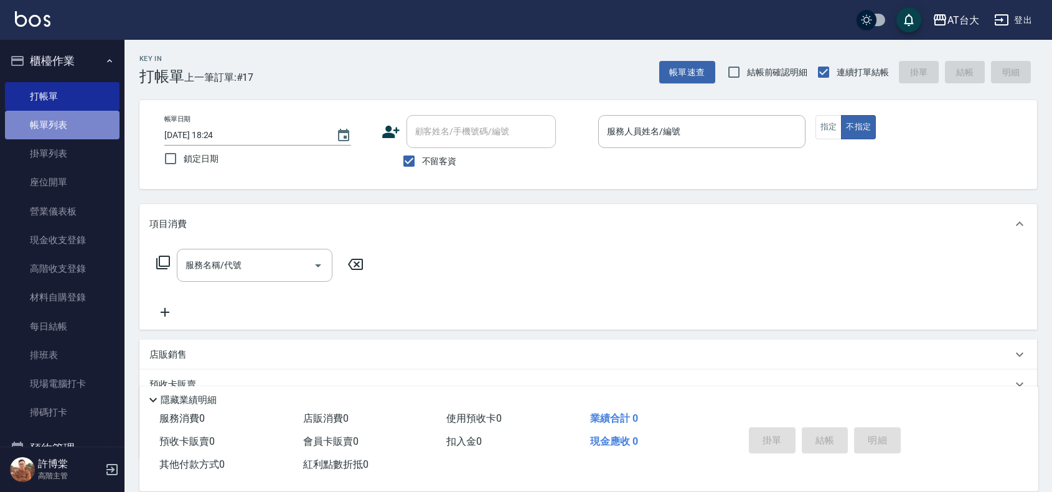
click at [96, 126] on link "帳單列表" at bounding box center [62, 125] width 115 height 29
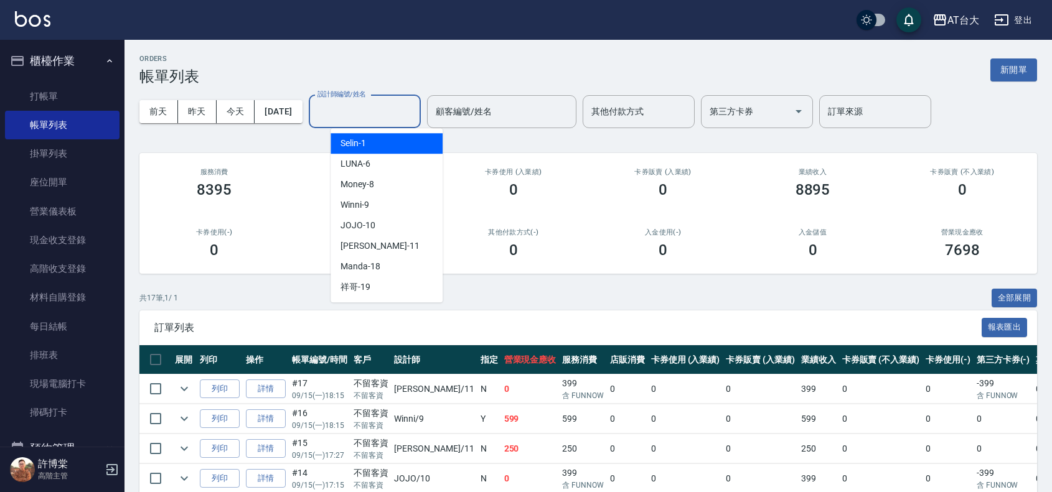
click at [366, 106] on input "設計師編號/姓名" at bounding box center [364, 112] width 101 height 22
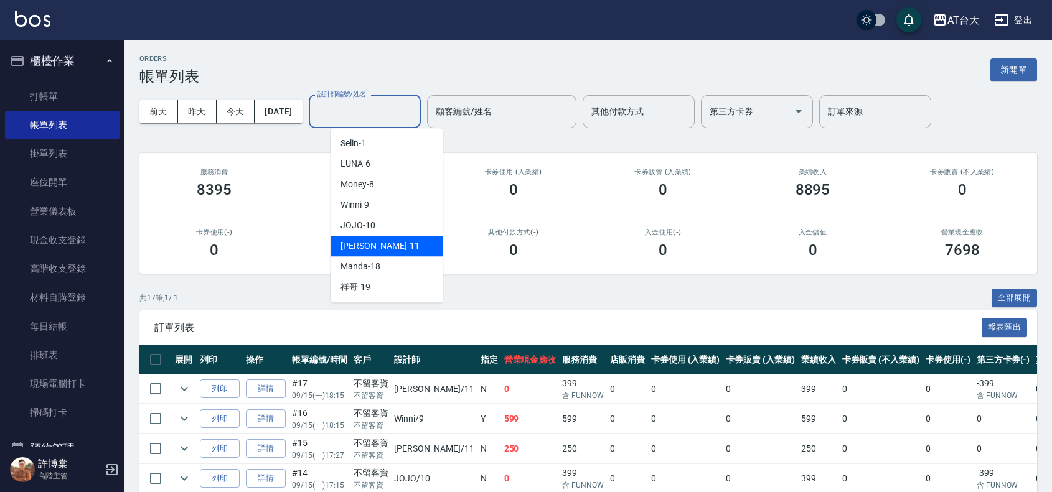
click at [388, 246] on div "[PERSON_NAME] -11" at bounding box center [386, 246] width 112 height 21
type input "[PERSON_NAME]-11"
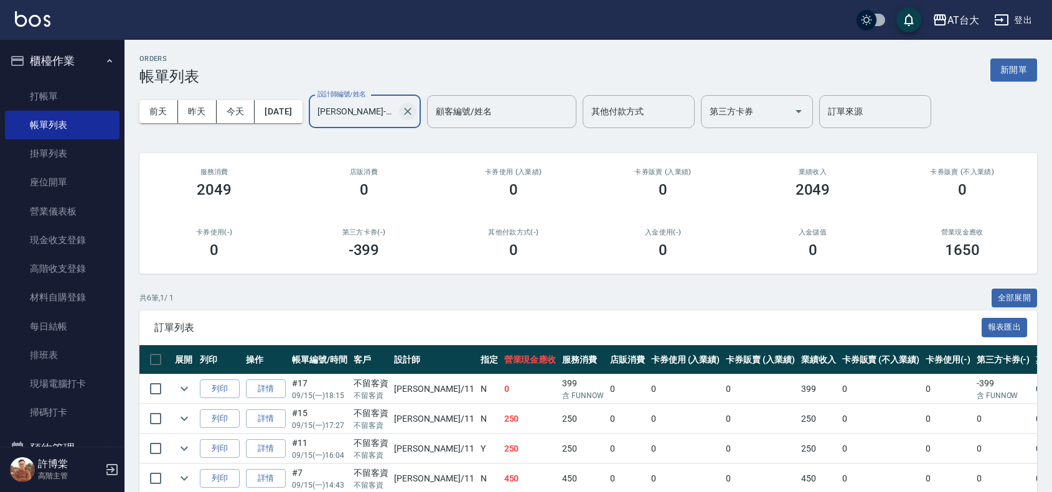
click at [416, 110] on button "Clear" at bounding box center [407, 111] width 17 height 17
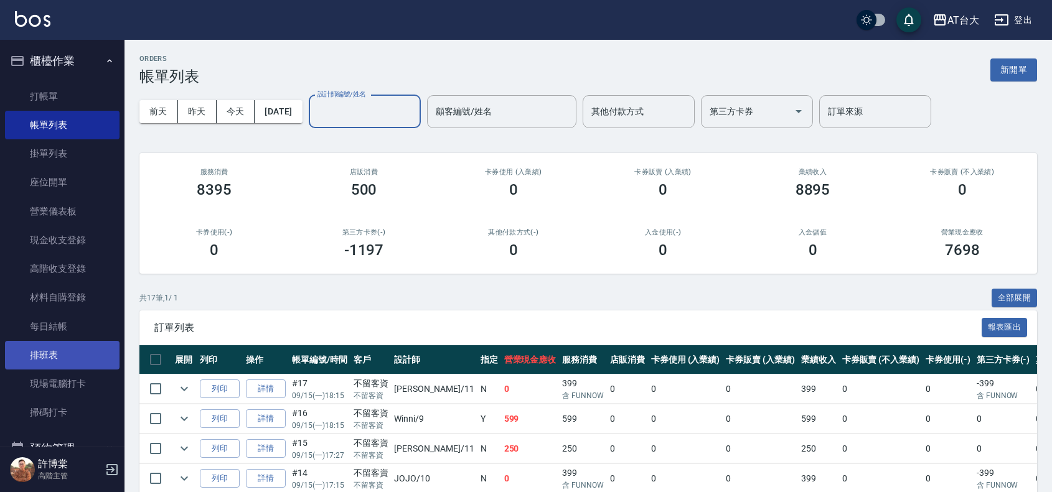
scroll to position [225, 0]
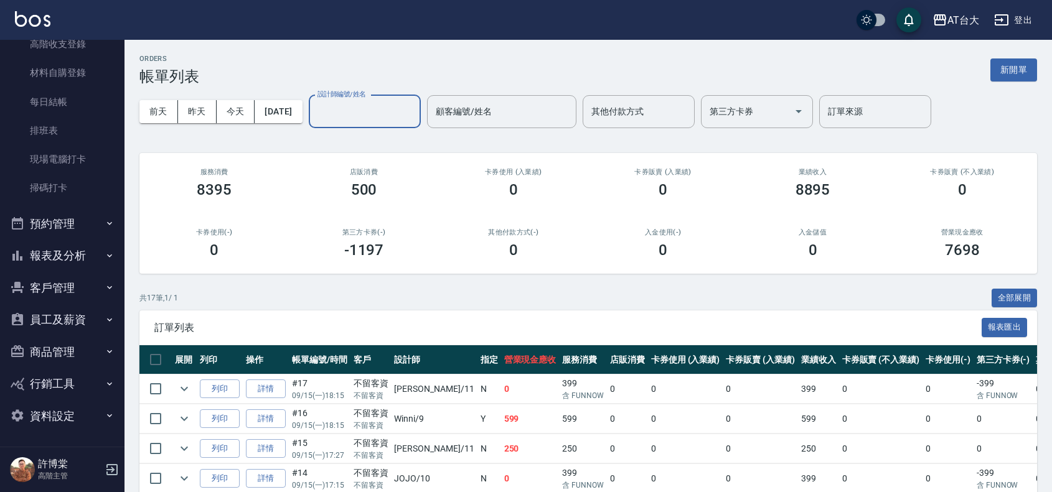
click at [70, 256] on button "報表及分析" at bounding box center [62, 256] width 115 height 32
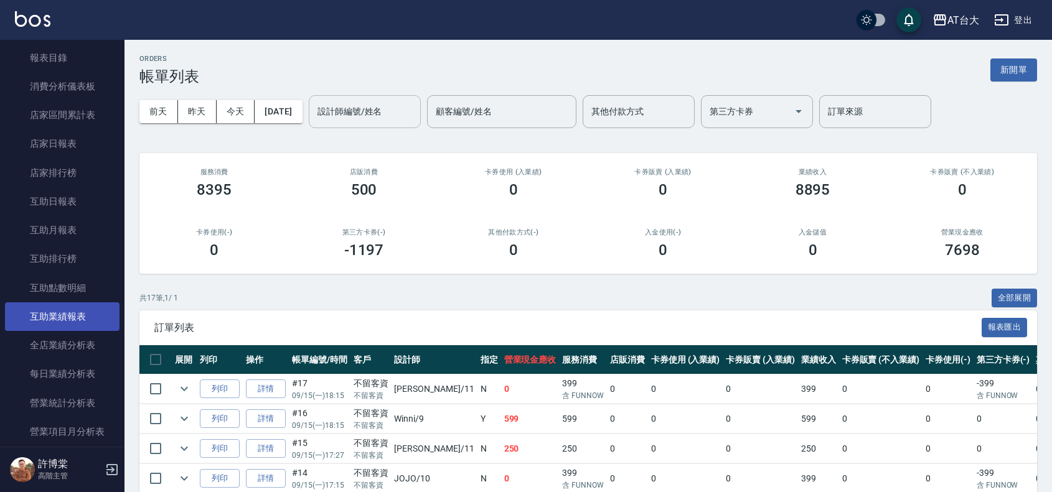
scroll to position [536, 0]
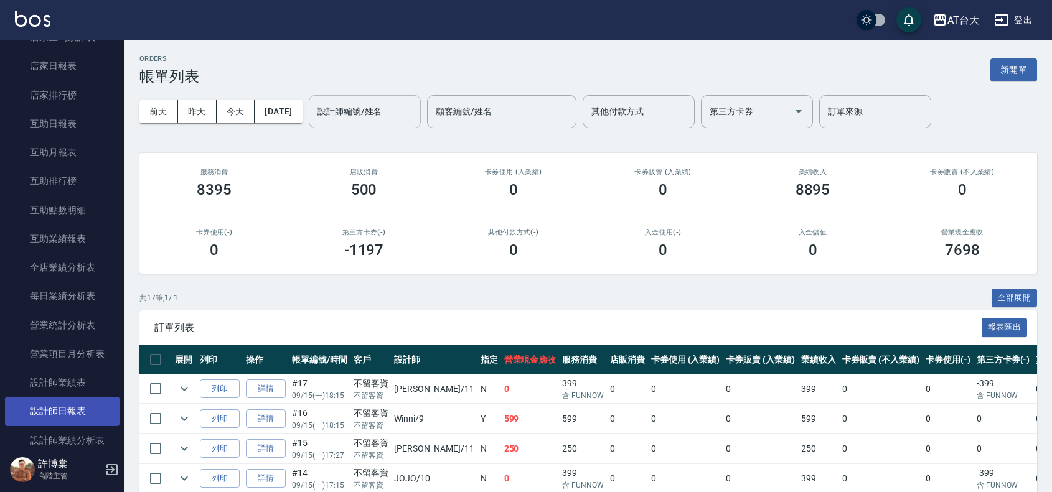
click at [91, 403] on link "設計師日報表" at bounding box center [62, 411] width 115 height 29
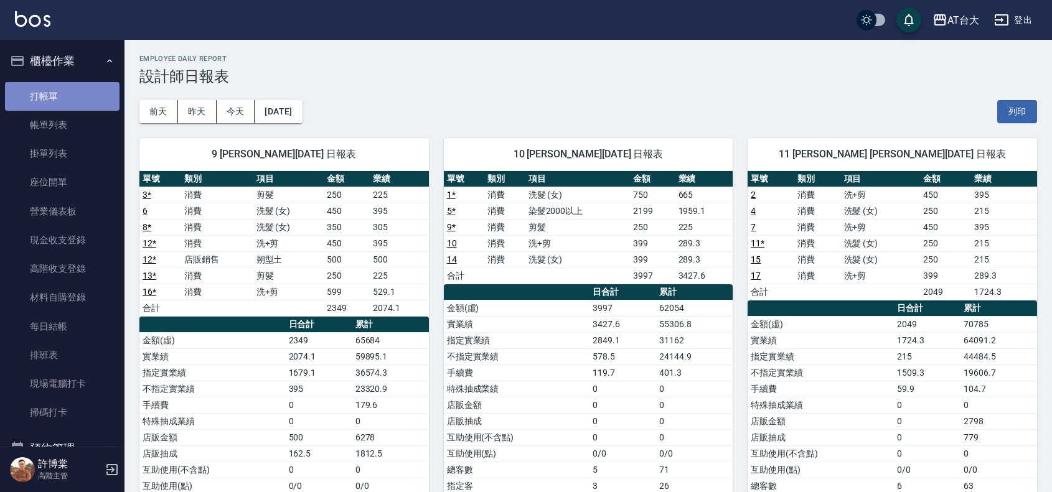
click at [65, 101] on link "打帳單" at bounding box center [62, 96] width 115 height 29
